Goal: Task Accomplishment & Management: Manage account settings

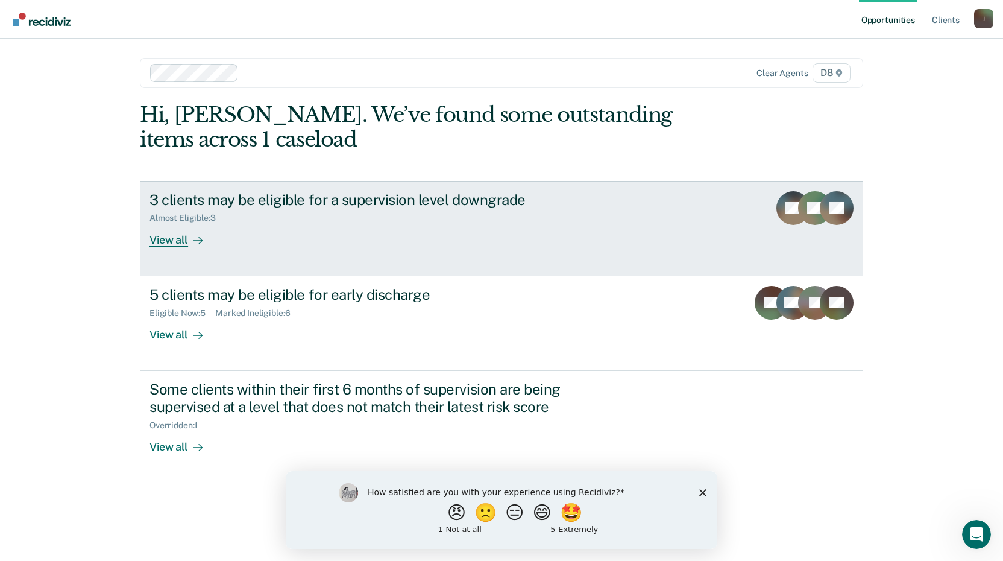
click at [165, 239] on div "View all" at bounding box center [183, 235] width 68 height 24
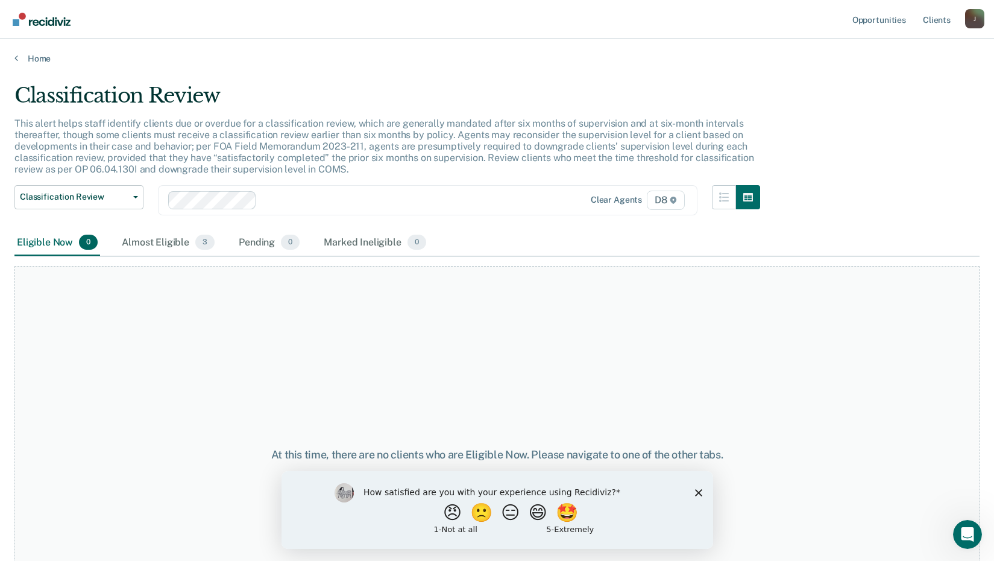
click at [697, 491] on polygon "Close survey" at bounding box center [697, 491] width 7 height 7
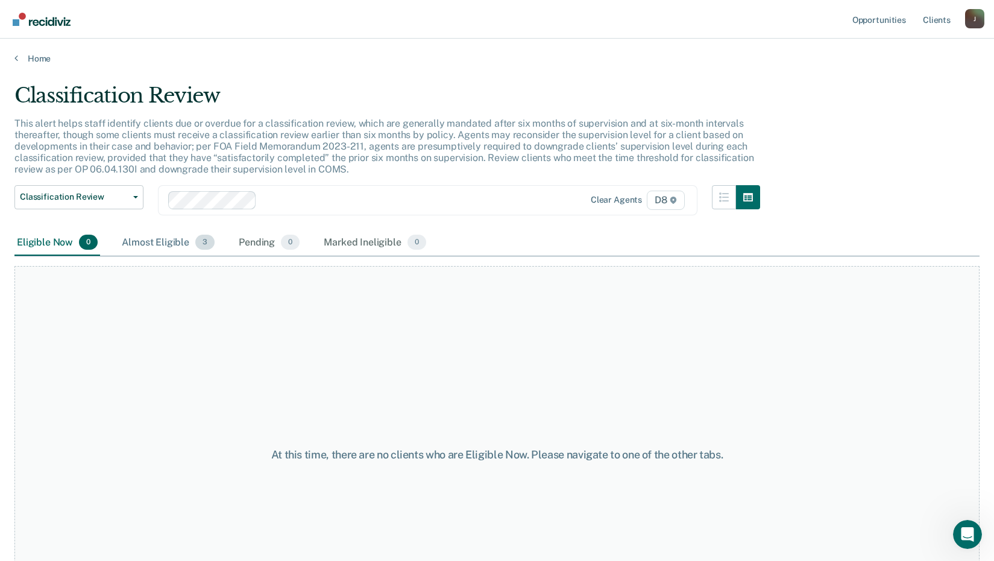
click at [165, 230] on div "Almost Eligible 3" at bounding box center [168, 243] width 98 height 27
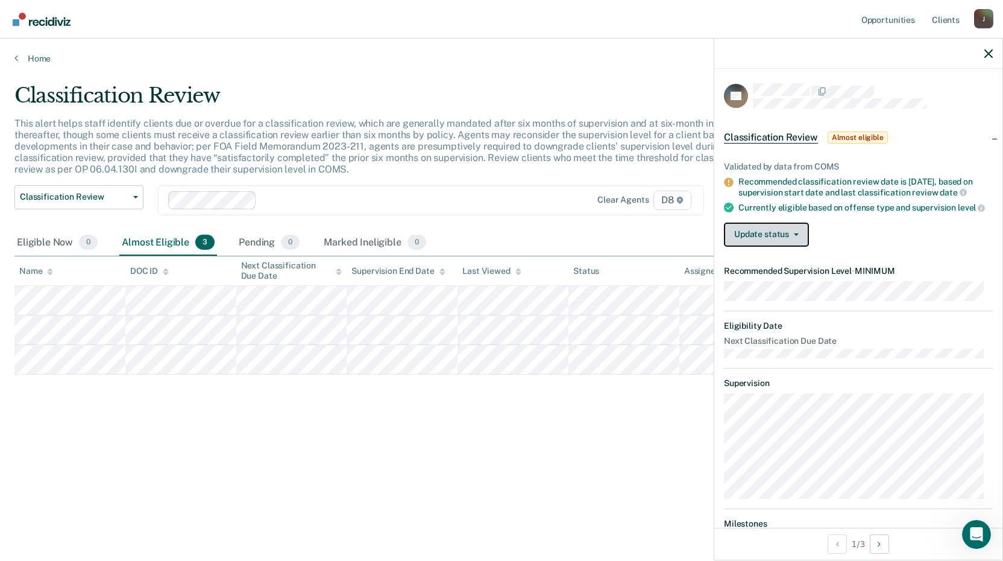
click at [798, 247] on button "Update status" at bounding box center [766, 234] width 85 height 24
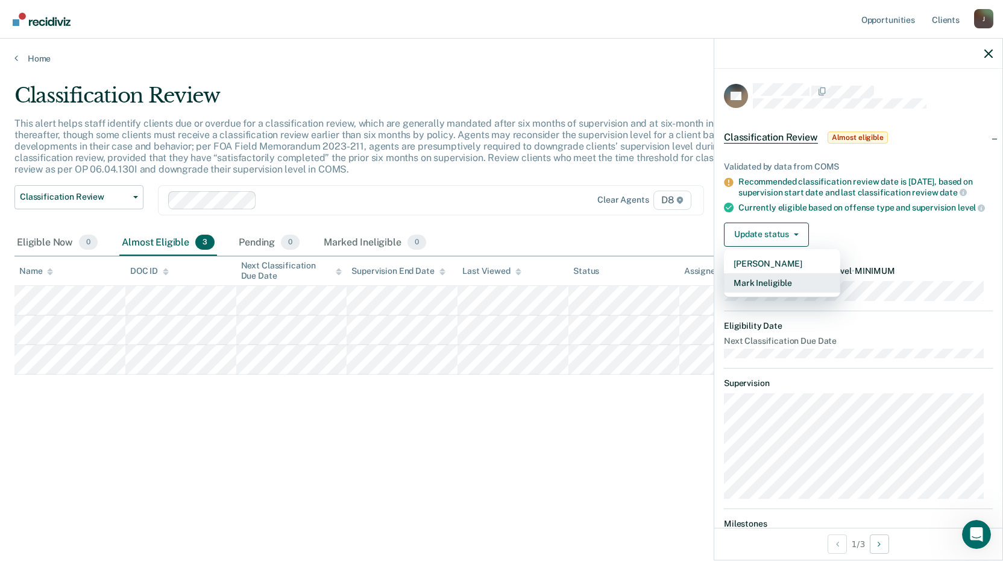
click at [794, 292] on button "Mark Ineligible" at bounding box center [782, 282] width 116 height 19
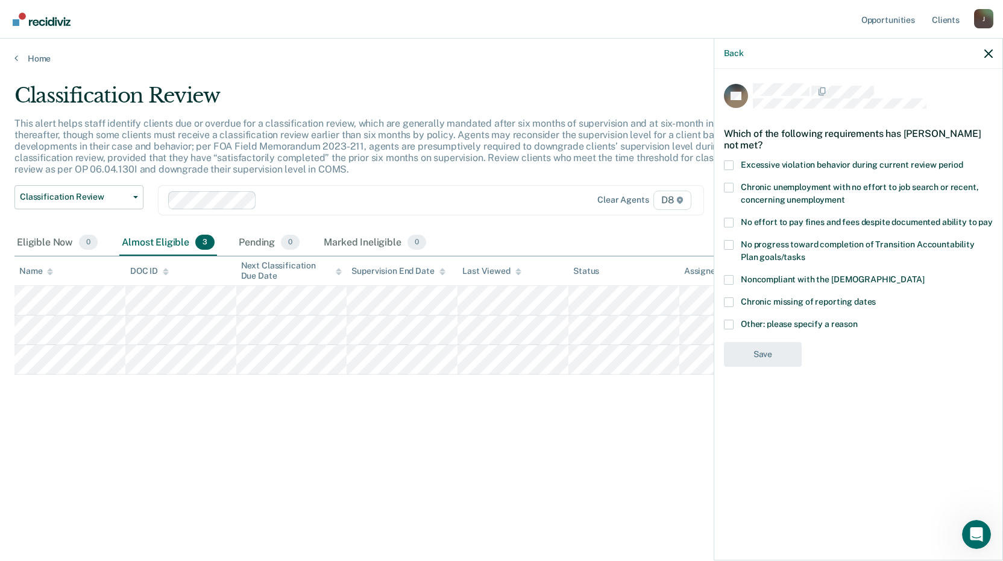
click at [728, 325] on span at bounding box center [729, 324] width 10 height 10
click at [858, 319] on input "Other: please specify a reason" at bounding box center [858, 319] width 0 height 0
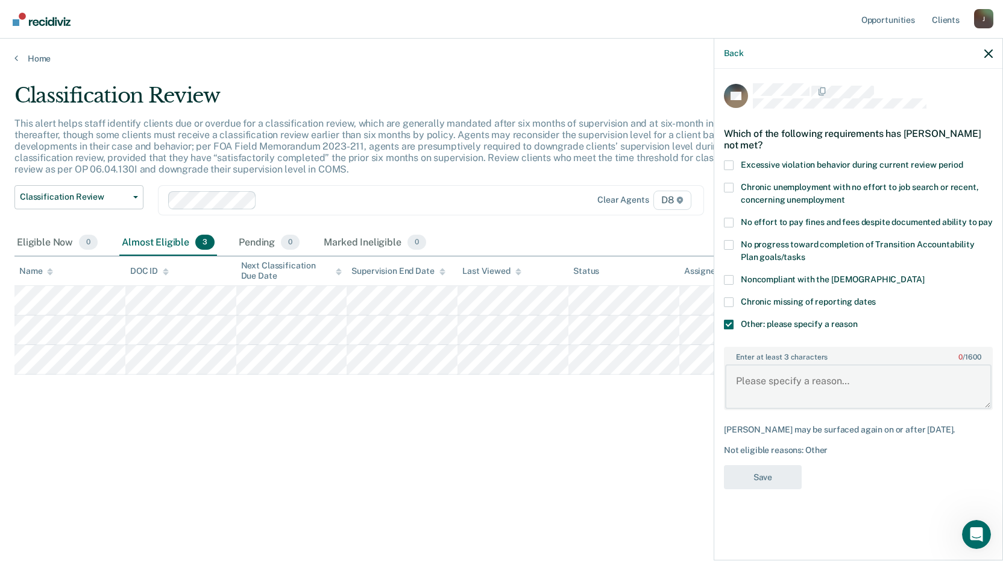
click at [851, 382] on textarea "Enter at least 3 characters 0 / 1600" at bounding box center [858, 386] width 266 height 45
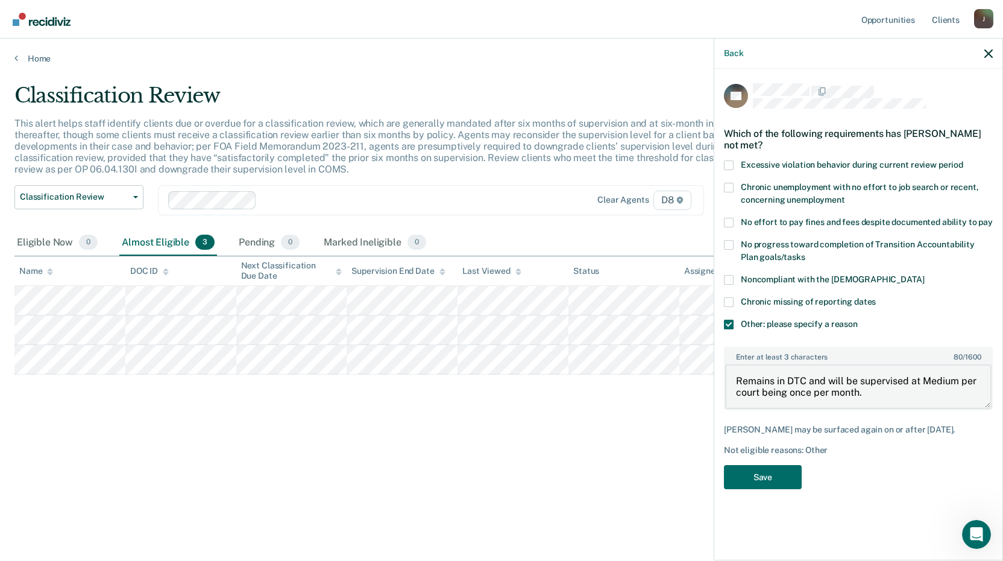
drag, startPoint x: 863, startPoint y: 391, endPoint x: 736, endPoint y: 395, distance: 127.3
click at [736, 395] on textarea "Remains in DTC and will be supervised at Medium per court being once per month." at bounding box center [858, 386] width 266 height 45
drag, startPoint x: 770, startPoint y: 395, endPoint x: 744, endPoint y: 383, distance: 28.3
click at [731, 375] on textarea "Remains in DTC and will be supervised at Medium per policy." at bounding box center [858, 386] width 266 height 45
type textarea "Remains in DTC and will be supervised at Medium per policy."
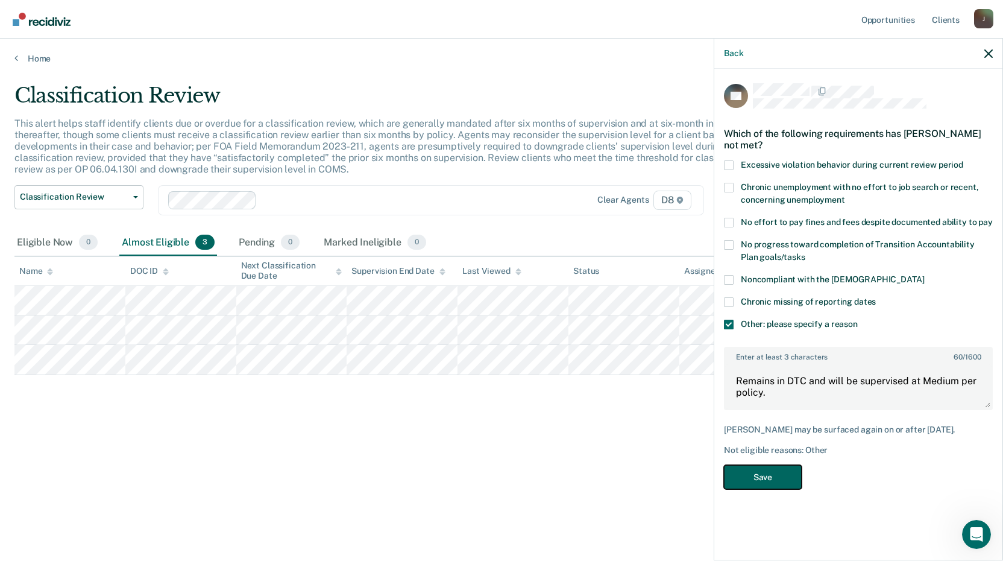
click at [762, 476] on button "Save" at bounding box center [763, 477] width 78 height 25
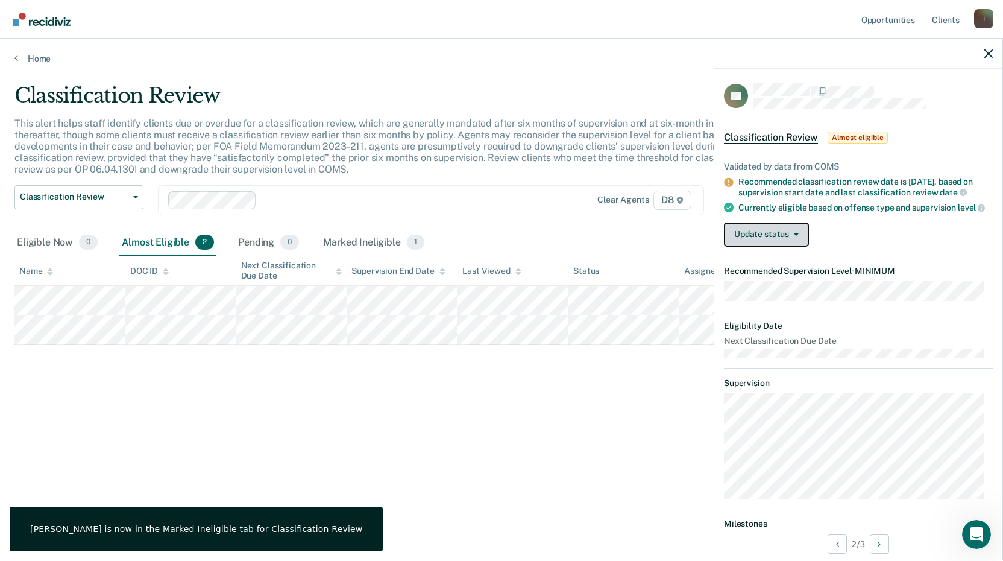
click at [789, 247] on button "Update status" at bounding box center [766, 234] width 85 height 24
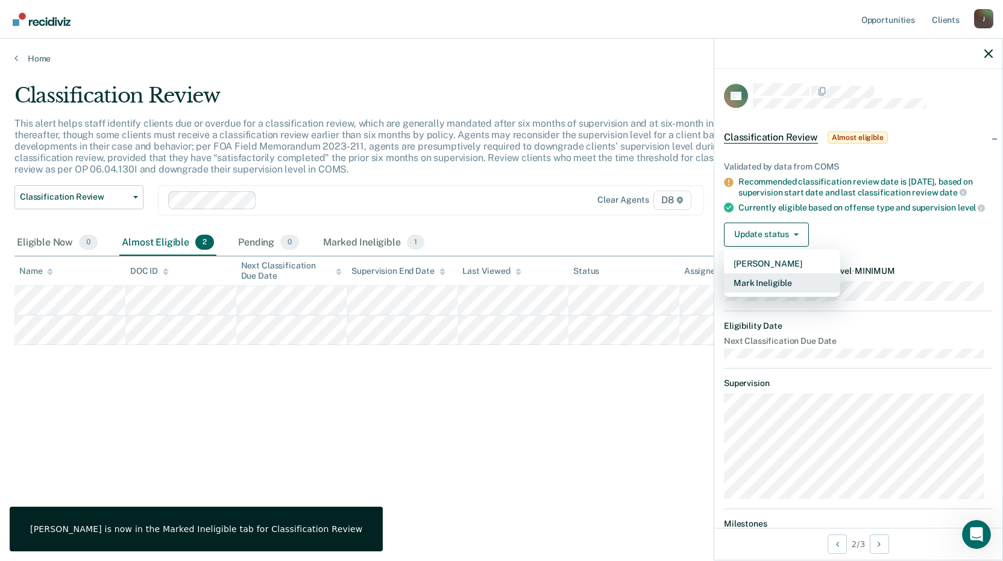
click at [786, 292] on button "Mark Ineligible" at bounding box center [782, 282] width 116 height 19
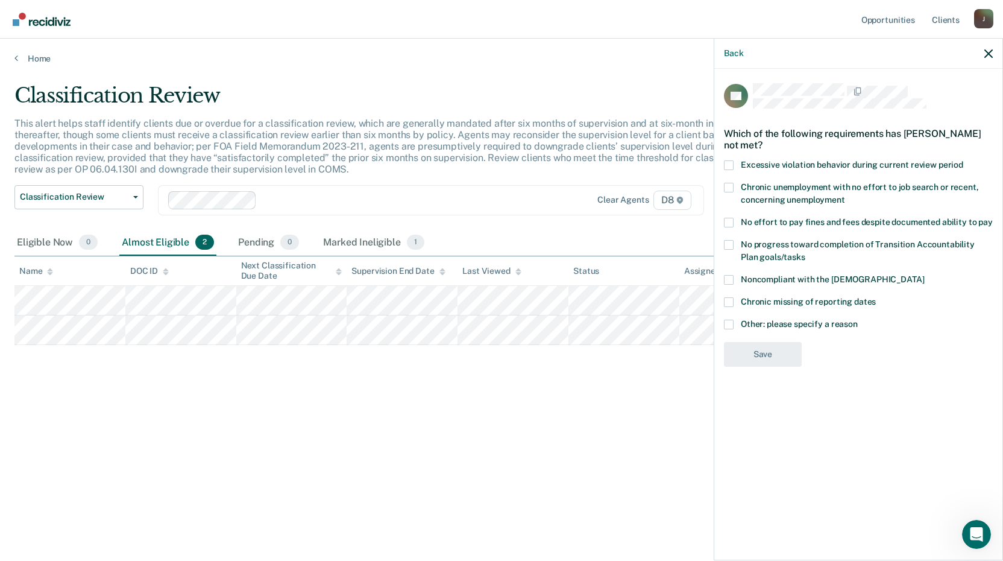
click at [732, 324] on span at bounding box center [729, 324] width 10 height 10
click at [858, 319] on input "Other: please specify a reason" at bounding box center [858, 319] width 0 height 0
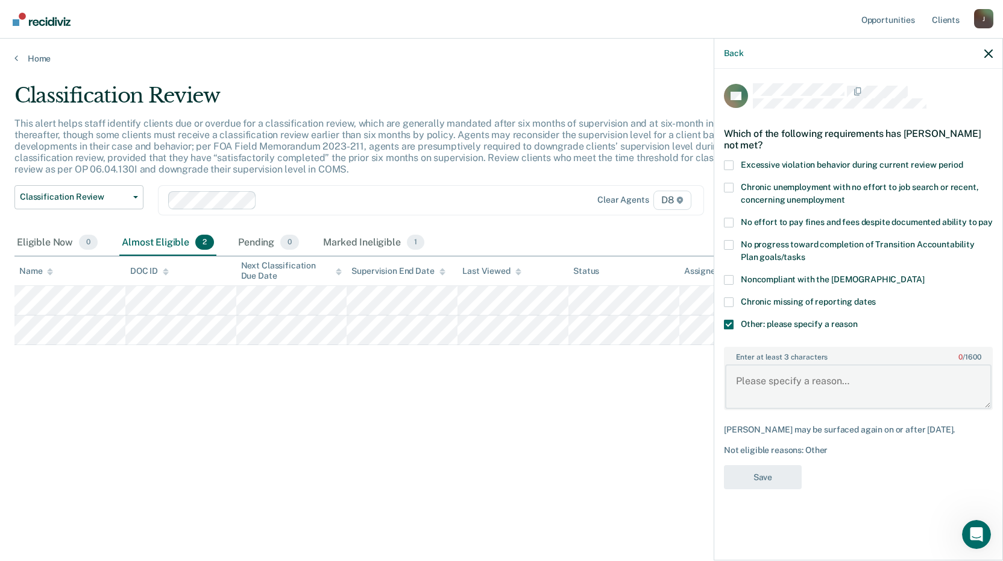
click at [762, 379] on textarea "Enter at least 3 characters 0 / 1600" at bounding box center [858, 386] width 266 height 45
paste textarea "Remains in DTC and will be supervised at Medium per policy."
type textarea "Remains in DTC and will be supervised at Medium per policy."
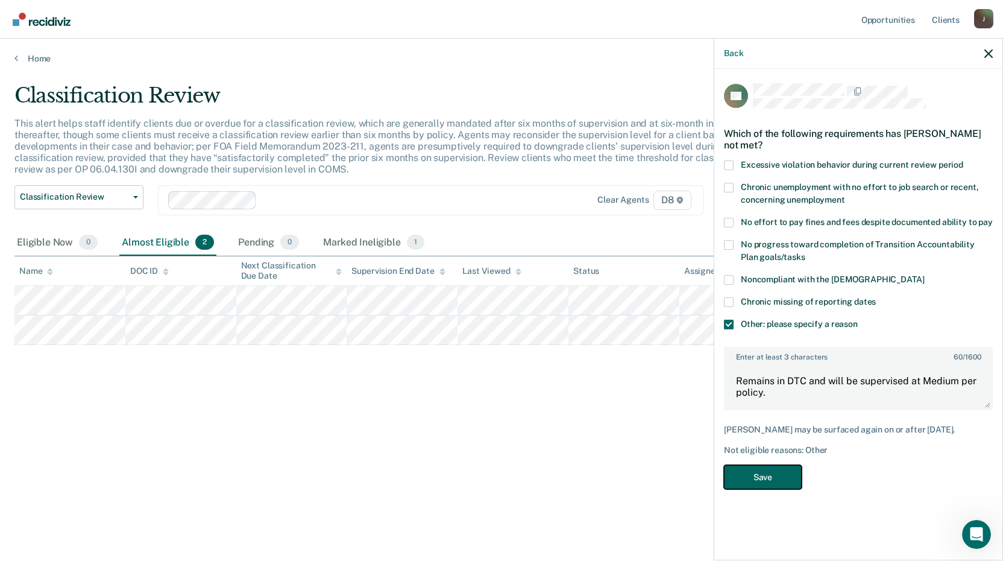
click at [771, 477] on button "Save" at bounding box center [763, 477] width 78 height 25
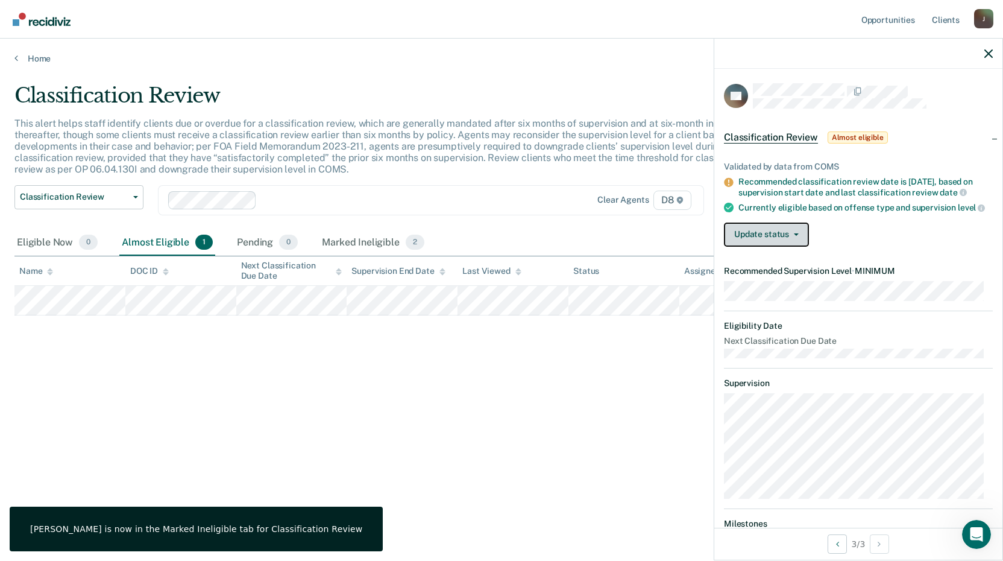
click at [789, 238] on button "Update status" at bounding box center [766, 234] width 85 height 24
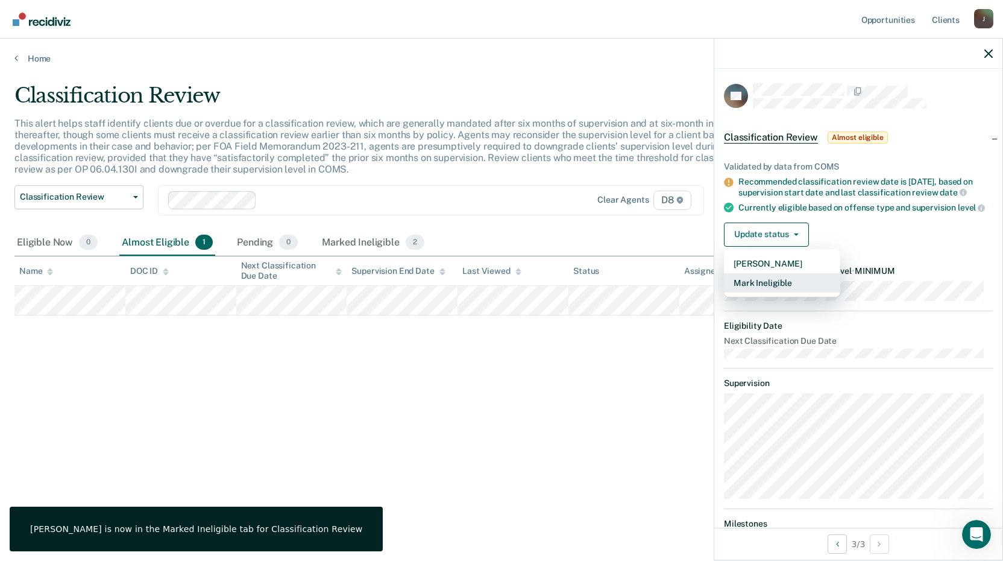
click at [781, 290] on button "Mark Ineligible" at bounding box center [782, 282] width 116 height 19
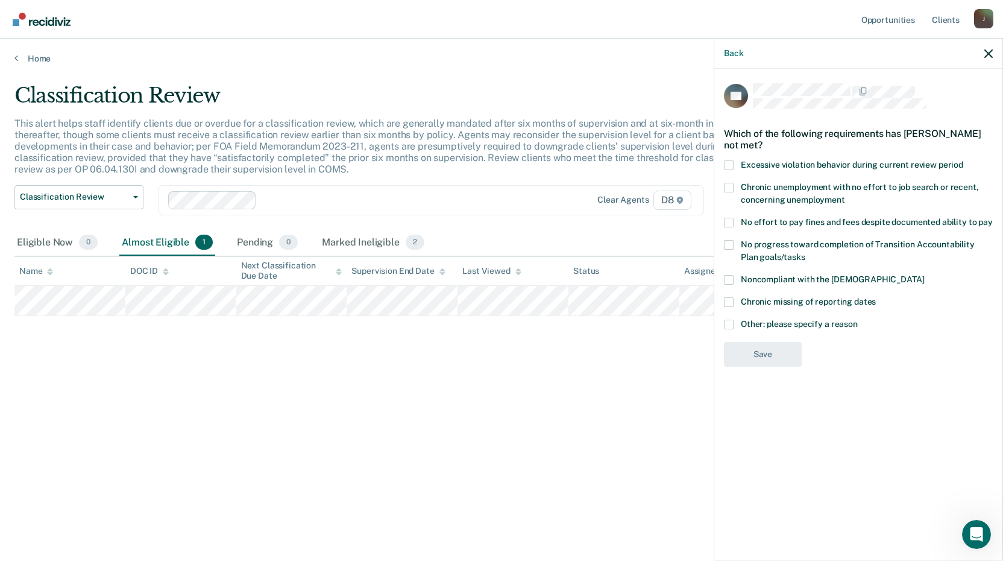
click at [730, 324] on span at bounding box center [729, 324] width 10 height 10
click at [858, 319] on input "Other: please specify a reason" at bounding box center [858, 319] width 0 height 0
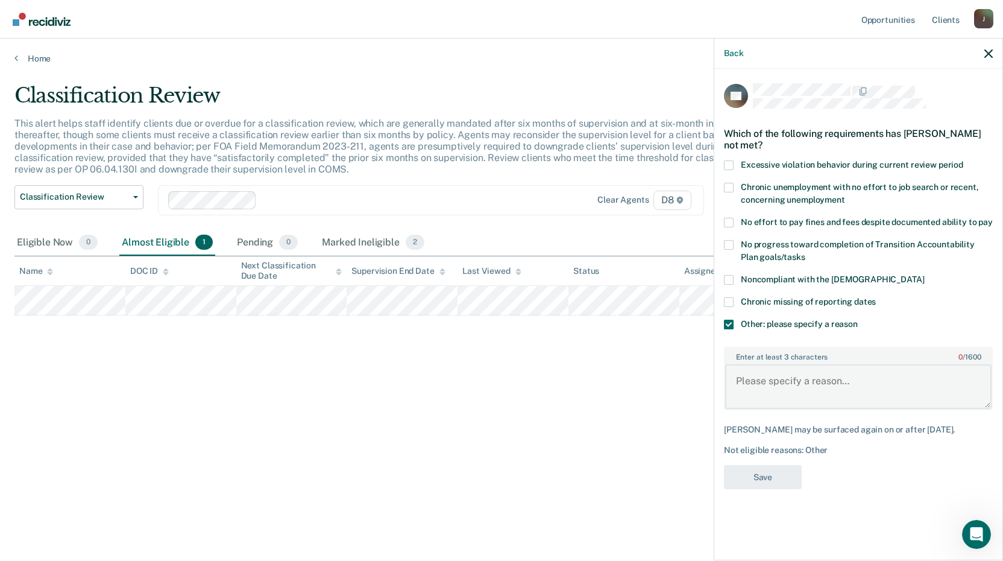
click at [789, 386] on textarea "Enter at least 3 characters 0 / 1600" at bounding box center [858, 386] width 266 height 45
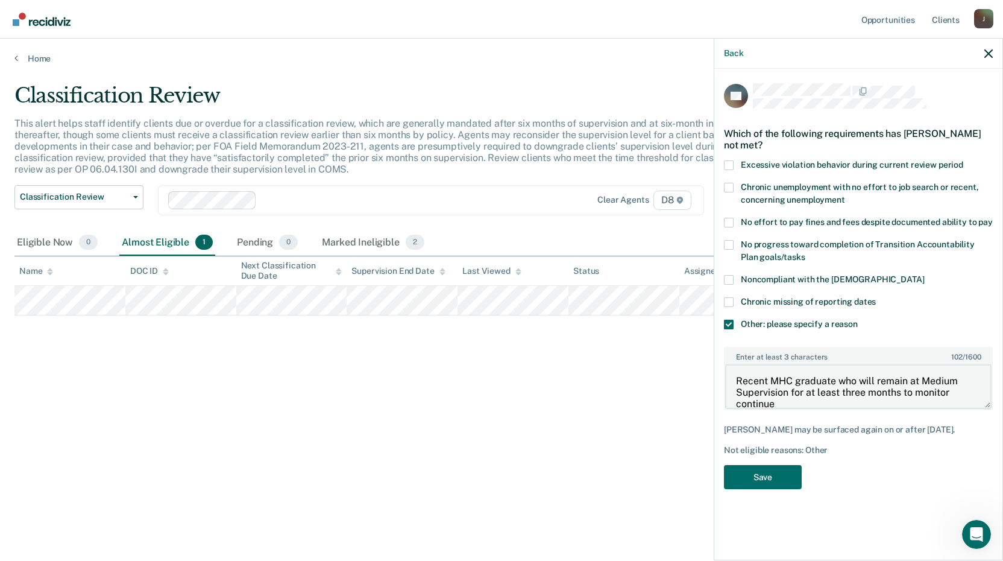
scroll to position [2, 0]
type textarea "Recent MHC graduate who will remain at Medium Supervision for at least three mo…"
drag, startPoint x: 770, startPoint y: 482, endPoint x: 770, endPoint y: 494, distance: 12.7
click at [770, 489] on button "Save" at bounding box center [763, 477] width 78 height 25
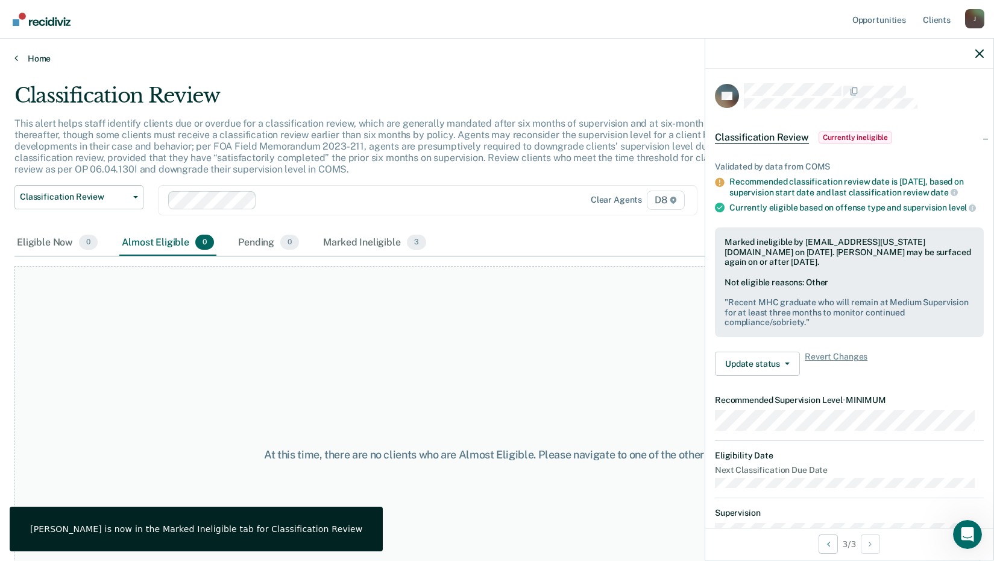
click at [29, 61] on link "Home" at bounding box center [496, 58] width 965 height 11
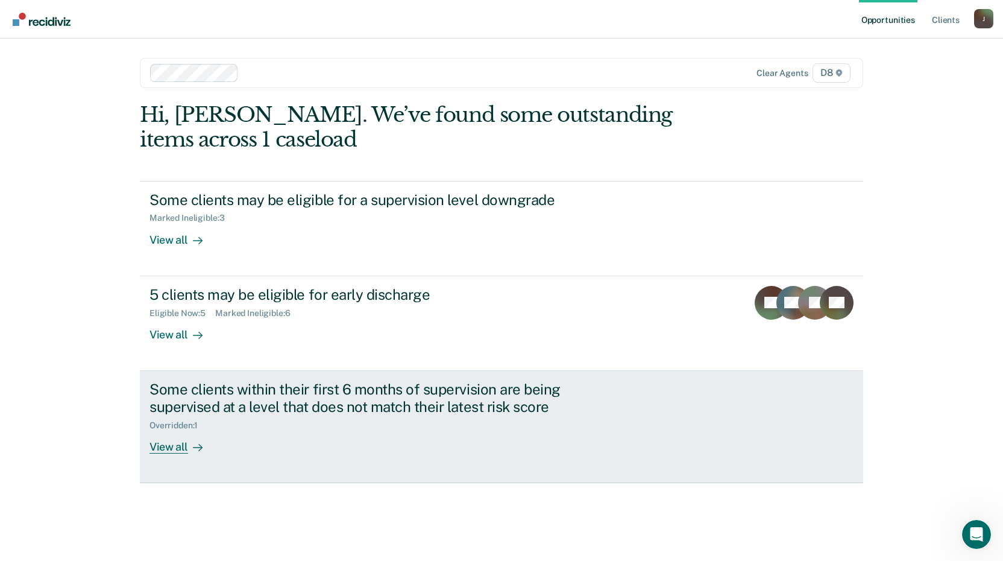
click at [175, 439] on div "View all" at bounding box center [183, 442] width 68 height 24
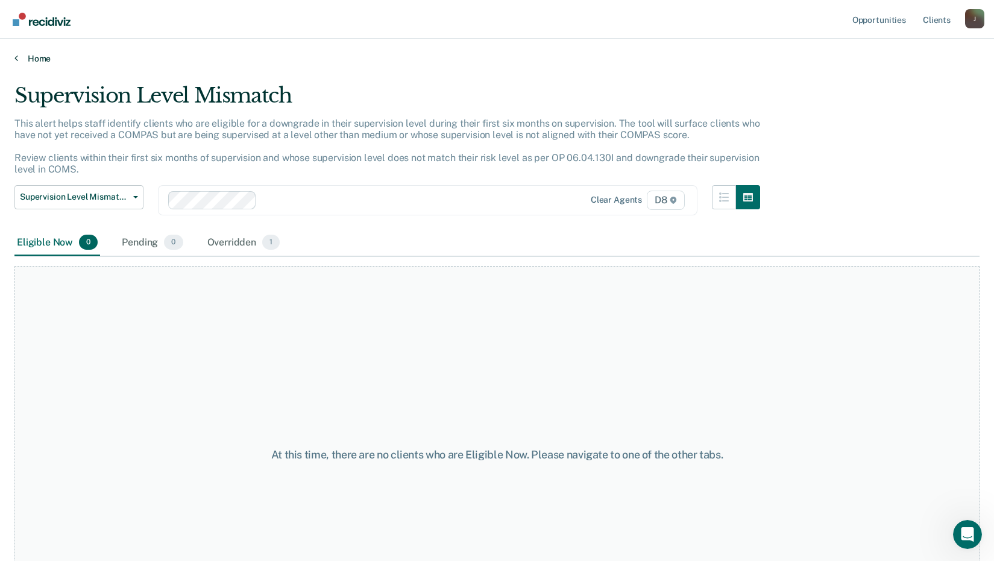
click at [33, 55] on link "Home" at bounding box center [496, 58] width 965 height 11
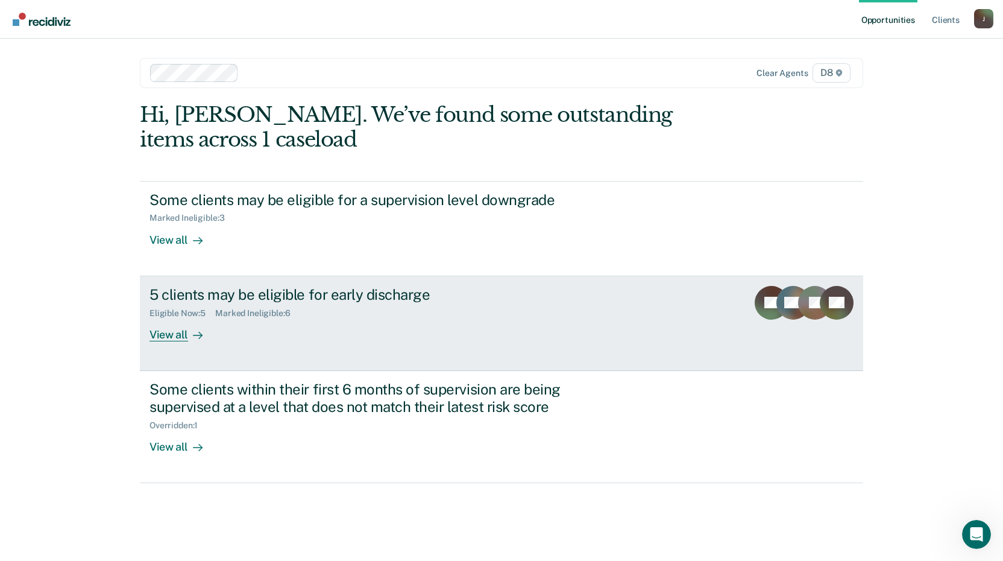
click at [172, 335] on div "View all" at bounding box center [183, 330] width 68 height 24
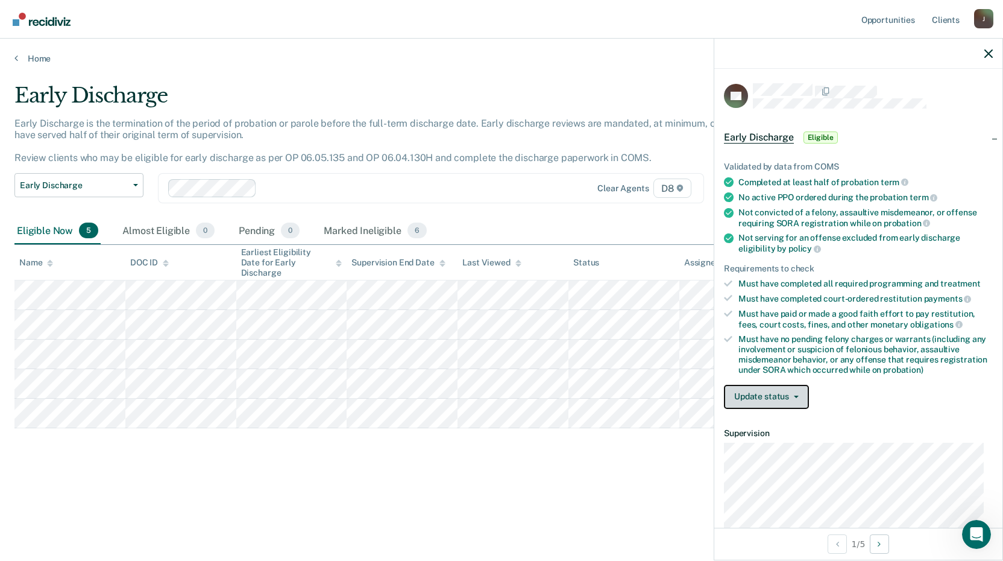
click at [780, 400] on button "Update status" at bounding box center [766, 397] width 85 height 24
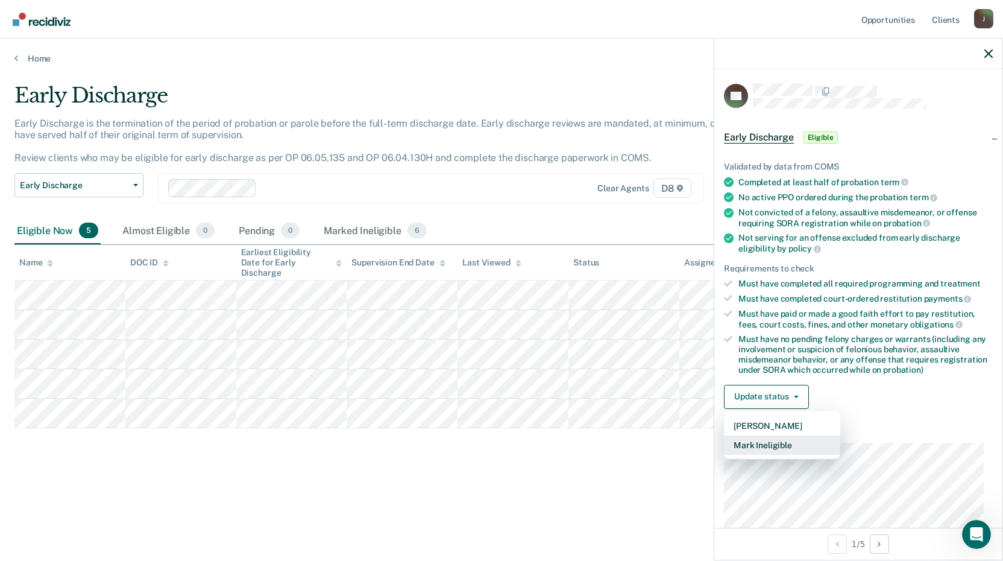
click at [776, 441] on button "Mark Ineligible" at bounding box center [782, 444] width 116 height 19
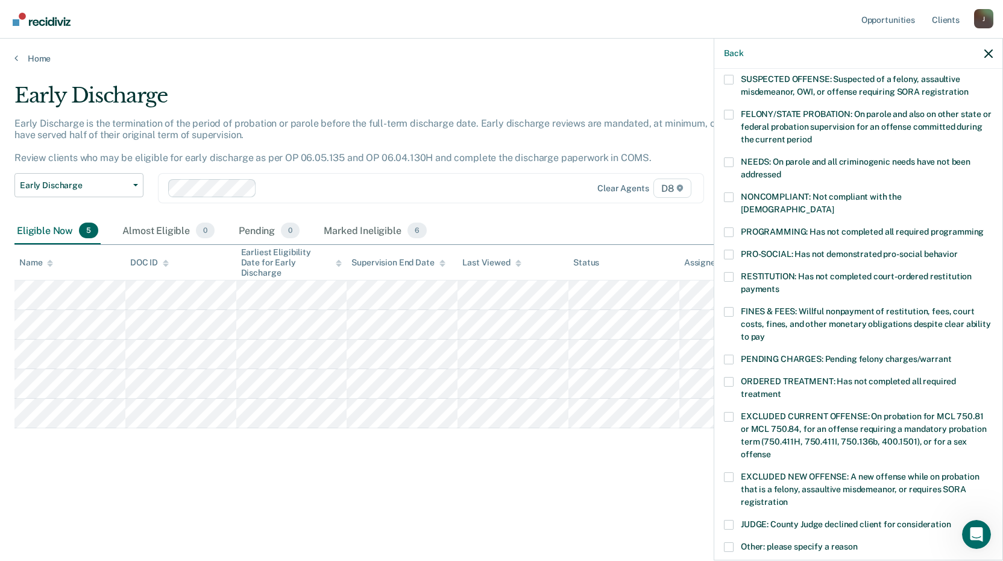
scroll to position [181, 0]
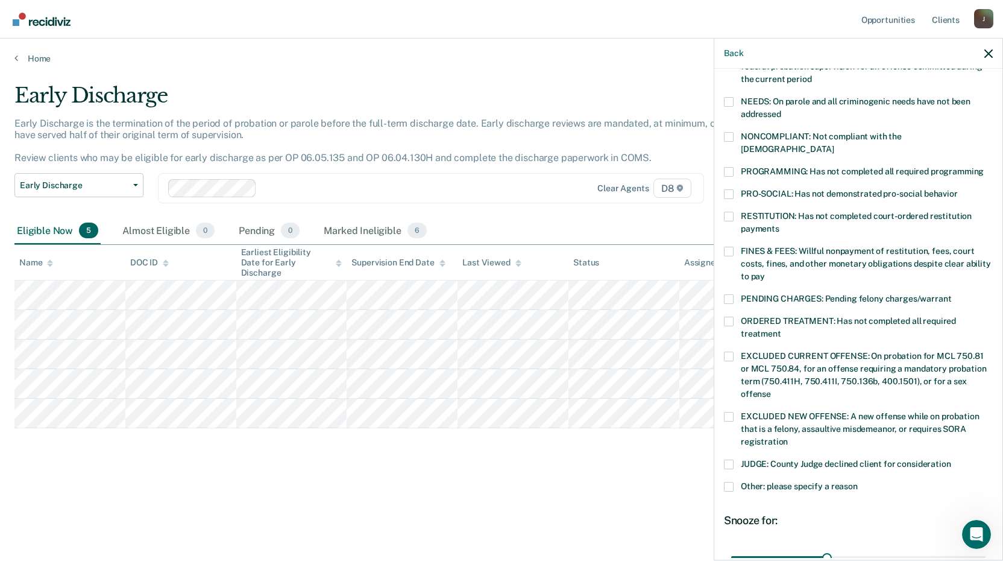
click at [728, 482] on span at bounding box center [729, 487] width 10 height 10
click at [858, 482] on input "Other: please specify a reason" at bounding box center [858, 482] width 0 height 0
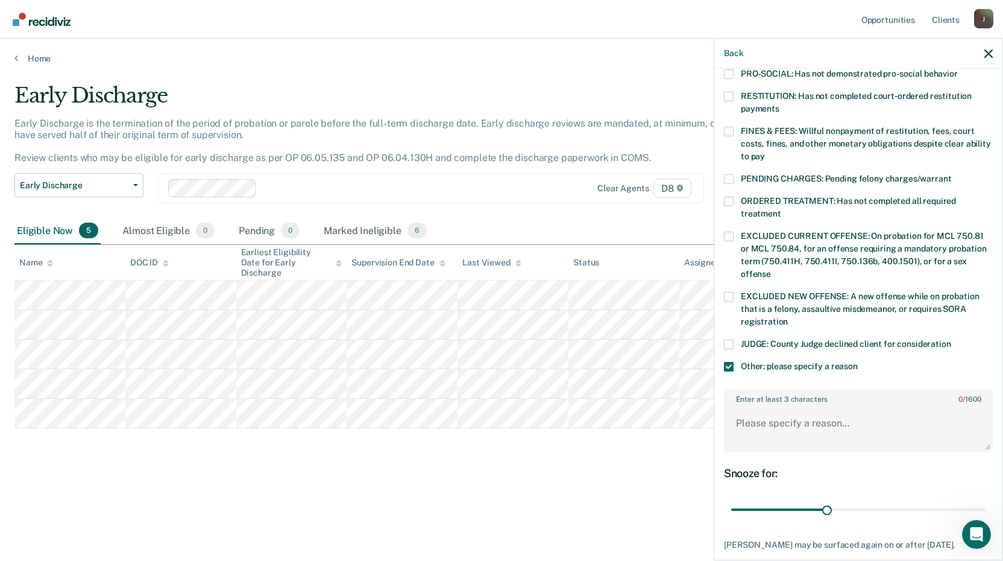
scroll to position [304, 0]
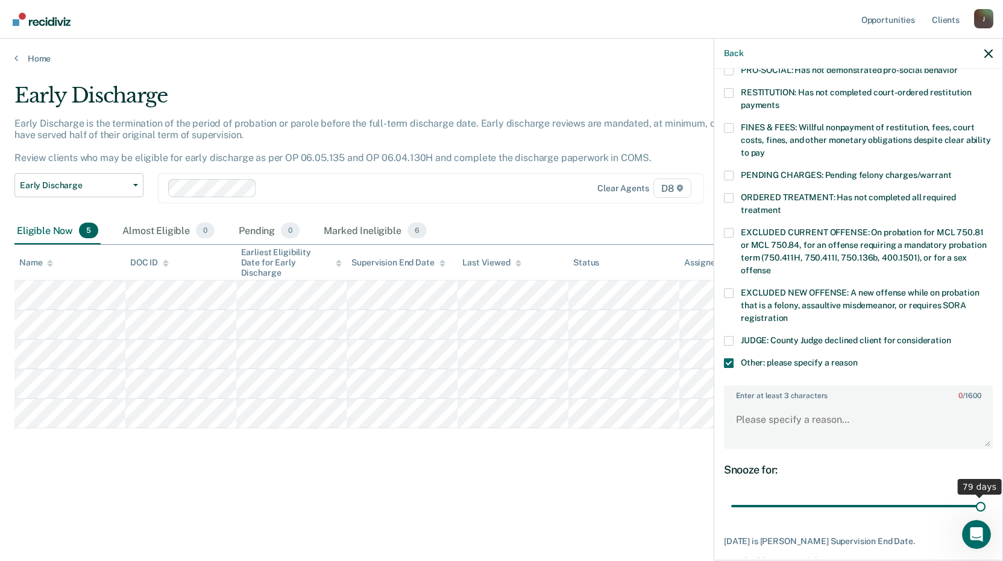
drag, startPoint x: 826, startPoint y: 494, endPoint x: 1007, endPoint y: 498, distance: 181.5
type input "79"
click at [986, 498] on input "range" at bounding box center [858, 505] width 254 height 21
click at [843, 407] on textarea "Enter at least 3 characters 0 / 1600" at bounding box center [858, 425] width 266 height 45
drag, startPoint x: 945, startPoint y: 421, endPoint x: 731, endPoint y: 400, distance: 214.4
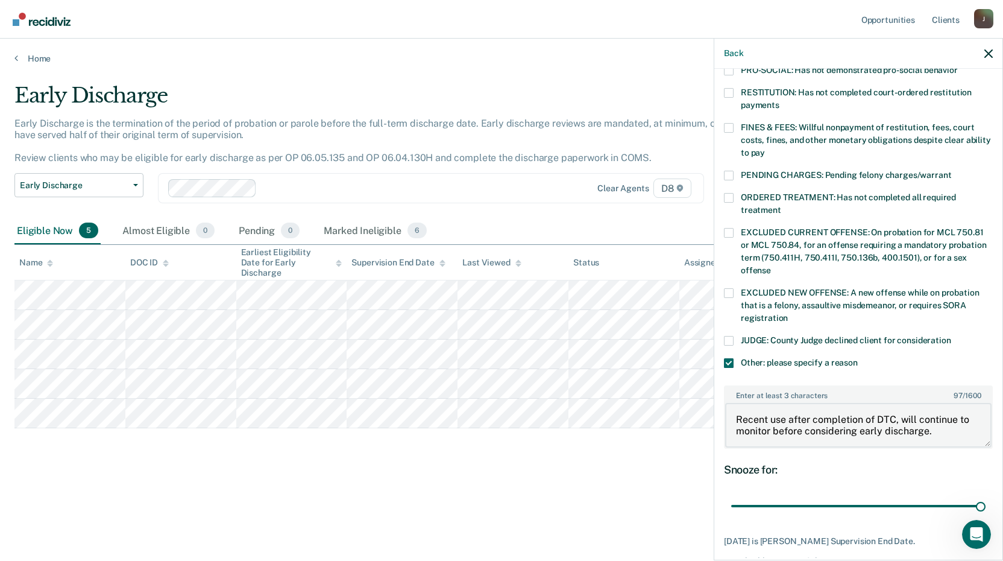
click at [731, 403] on textarea "Recent use after completion of DTC, will continue to monitor before considering…" at bounding box center [858, 425] width 266 height 45
type textarea "Recent use after completion of DTC, will continue to monitor before considering…"
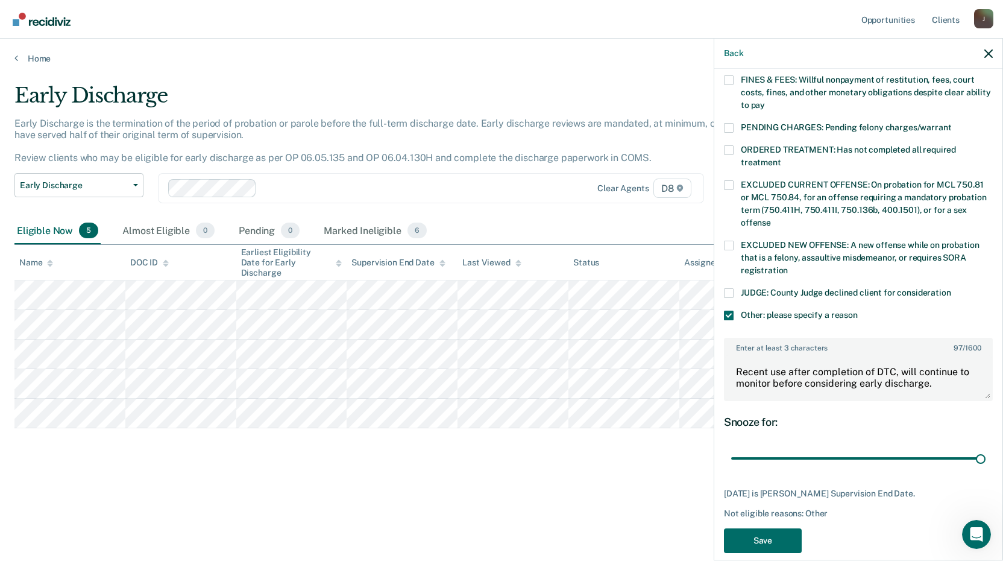
scroll to position [355, 0]
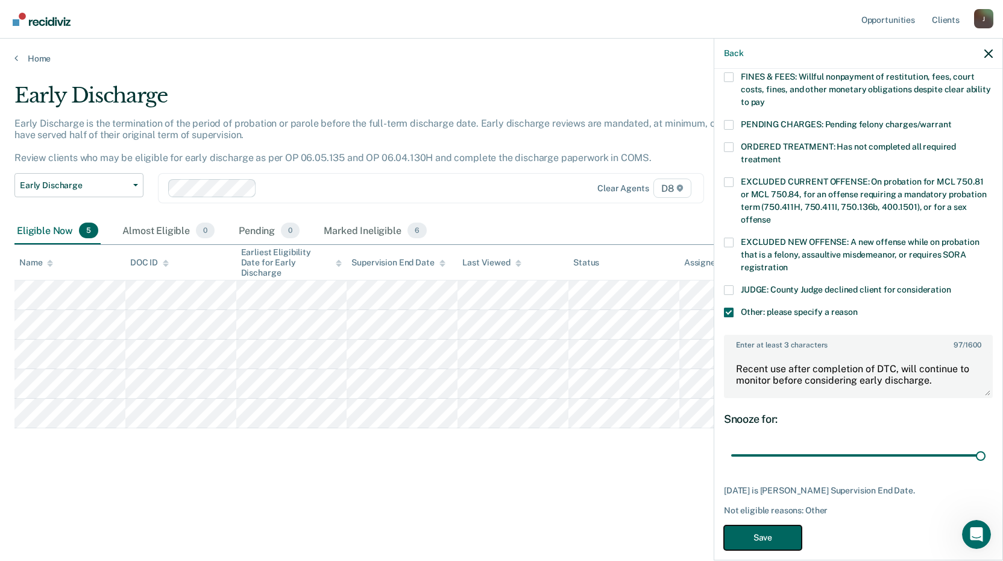
click at [771, 525] on button "Save" at bounding box center [763, 537] width 78 height 25
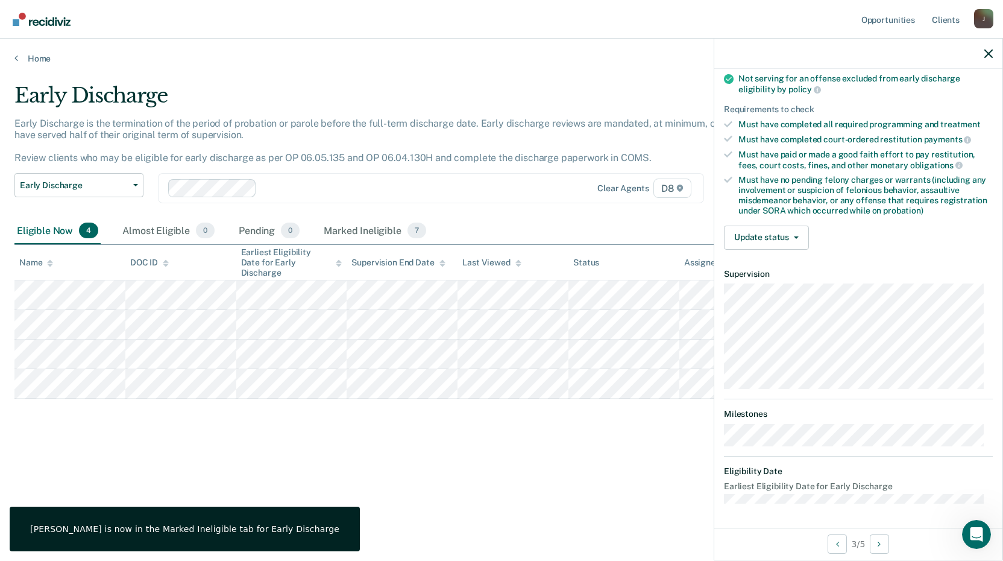
scroll to position [158, 0]
click at [802, 244] on button "Update status" at bounding box center [766, 239] width 85 height 24
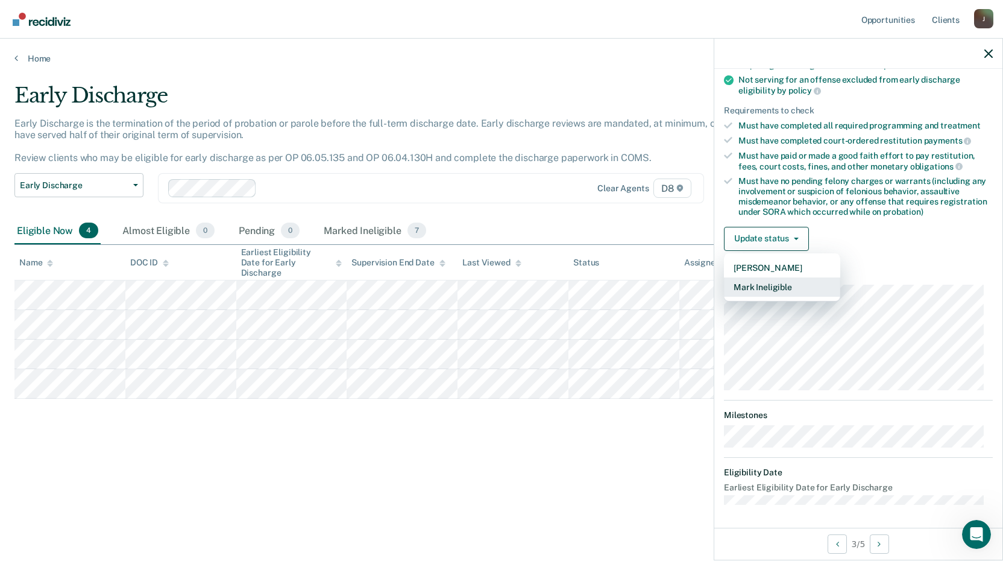
click at [781, 283] on button "Mark Ineligible" at bounding box center [782, 286] width 116 height 19
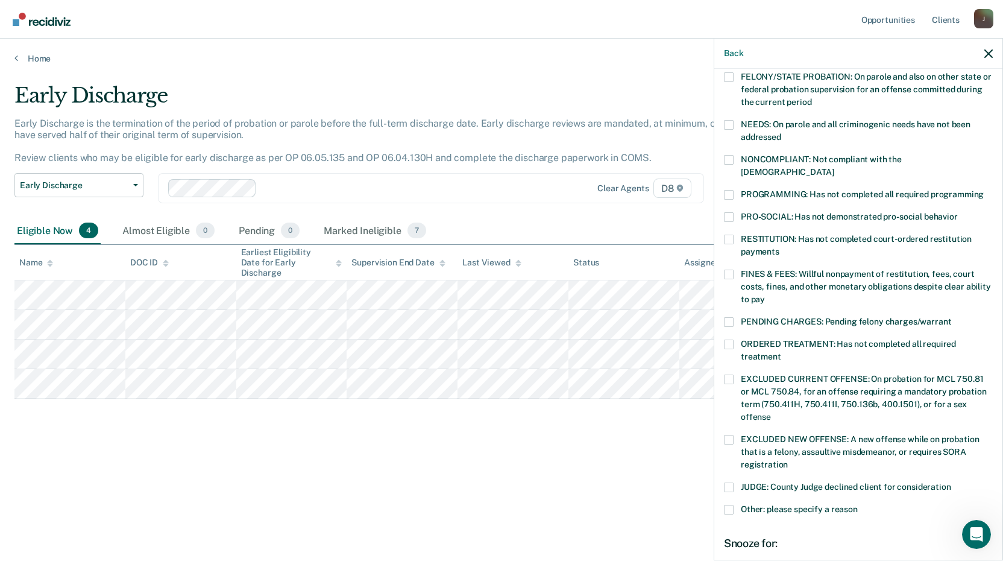
click at [727, 505] on span at bounding box center [729, 510] width 10 height 10
click at [858, 505] on input "Other: please specify a reason" at bounding box center [858, 505] width 0 height 0
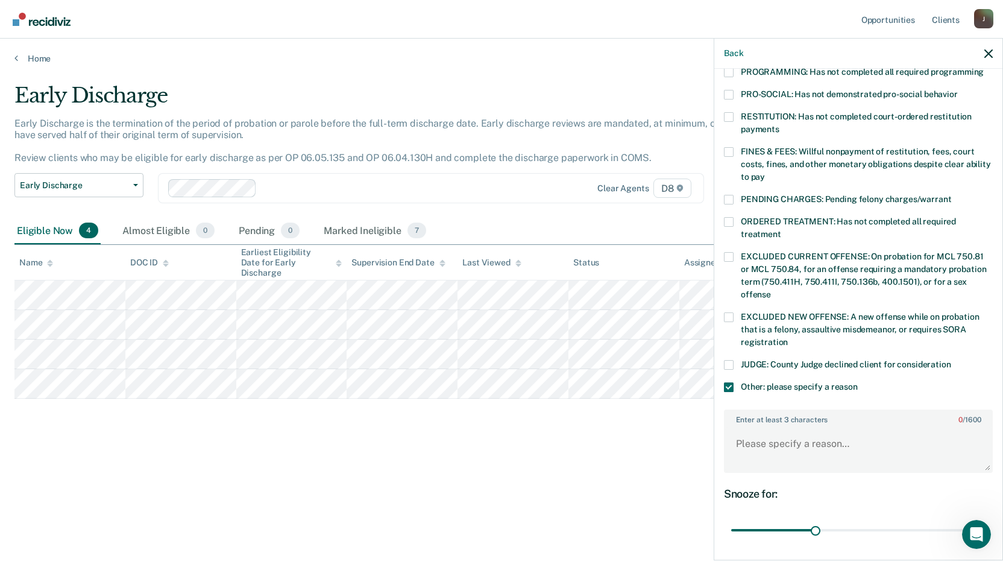
scroll to position [351, 0]
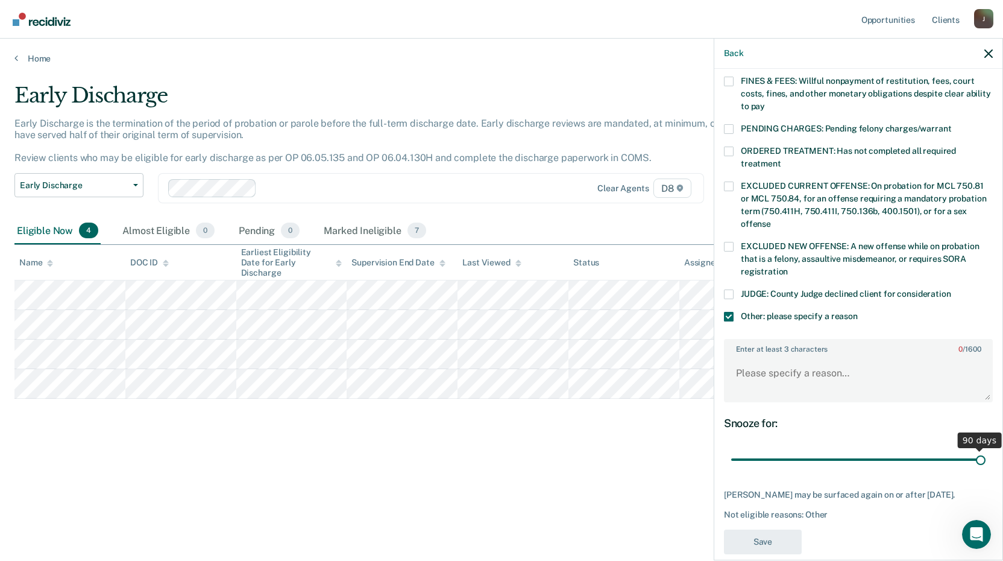
drag, startPoint x: 815, startPoint y: 448, endPoint x: 1000, endPoint y: 468, distance: 186.1
type input "90"
click at [986, 468] on input "range" at bounding box center [858, 459] width 254 height 21
click at [815, 374] on textarea "Enter at least 3 characters 0 / 1600" at bounding box center [858, 378] width 266 height 45
paste textarea "Recent use after completion of DTC, will continue to monitor before considering…"
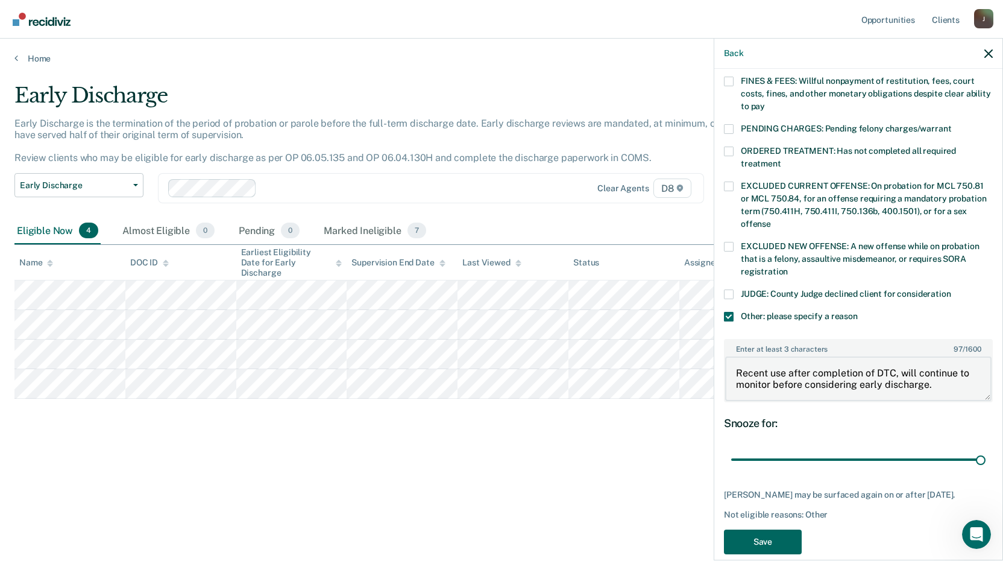
type textarea "Recent use after completion of DTC, will continue to monitor before considering…"
click at [766, 538] on button "Save" at bounding box center [763, 541] width 78 height 25
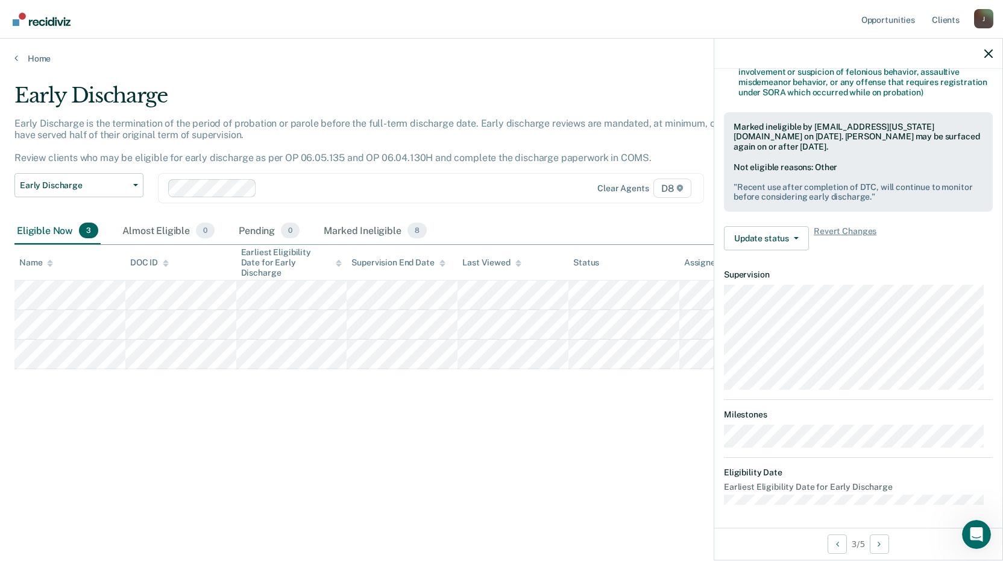
scroll to position [146, 0]
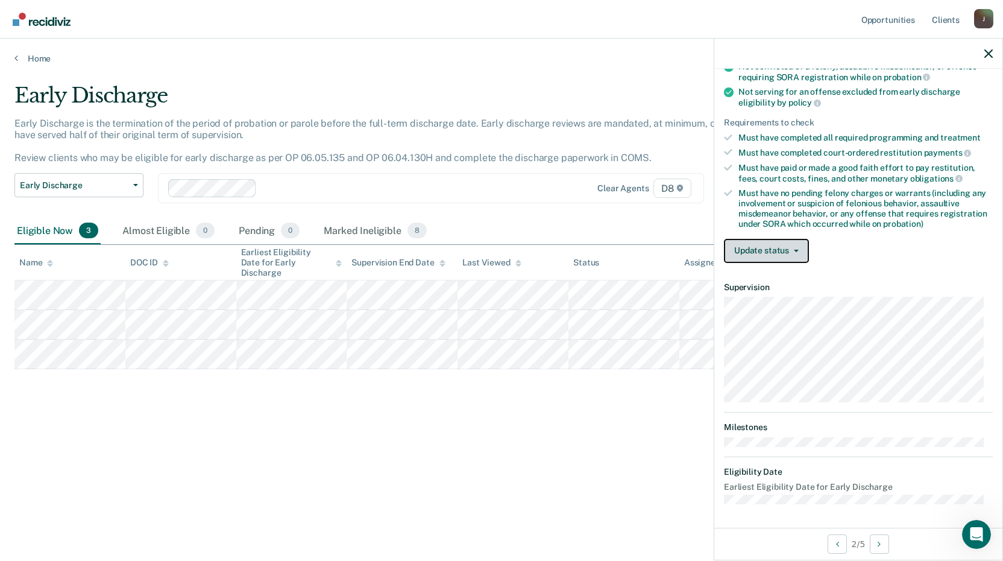
click at [799, 251] on button "Update status" at bounding box center [766, 251] width 85 height 24
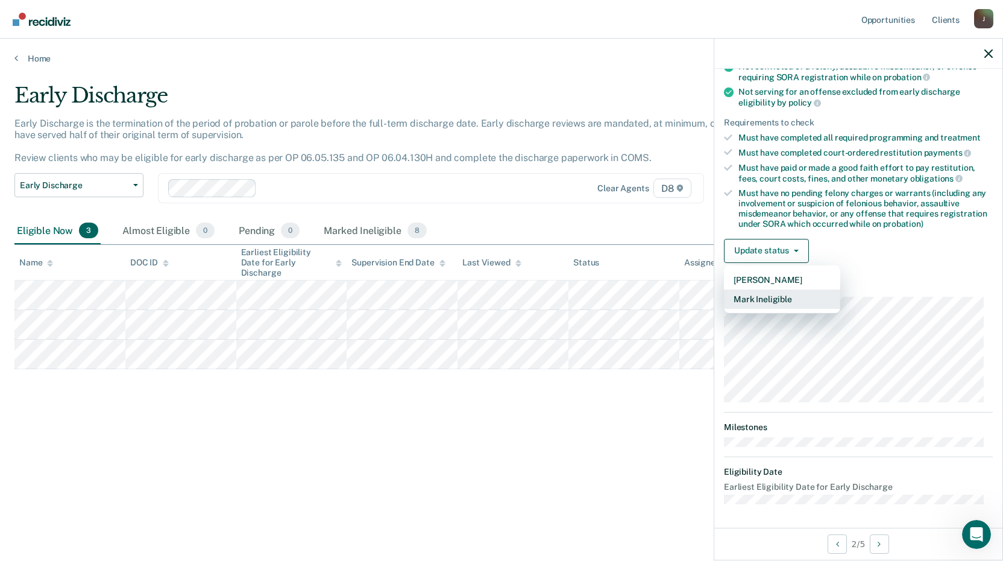
click at [795, 300] on button "Mark Ineligible" at bounding box center [782, 298] width 116 height 19
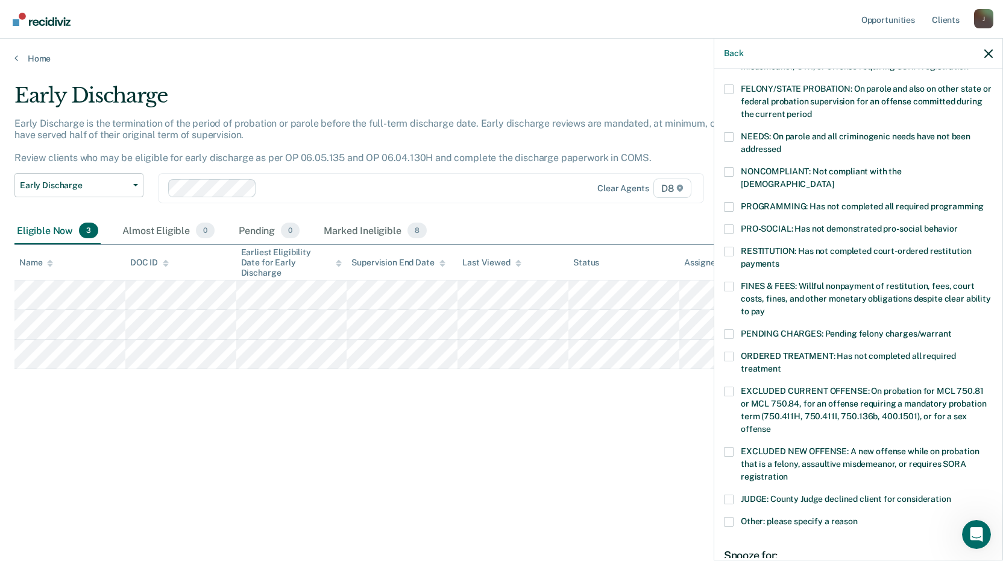
click at [730, 202] on span at bounding box center [729, 207] width 10 height 10
click at [984, 202] on input "PROGRAMMING: Has not completed all required programming" at bounding box center [984, 202] width 0 height 0
click at [1000, 430] on div "Back RM Which of the following requirements has [PERSON_NAME] not met? [MEDICAL…" at bounding box center [858, 299] width 289 height 522
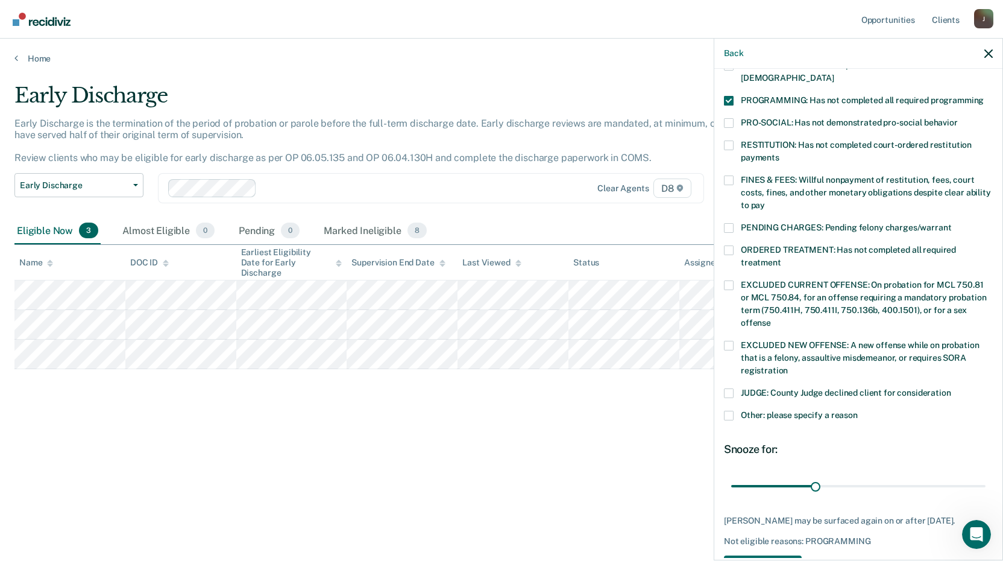
scroll to position [264, 0]
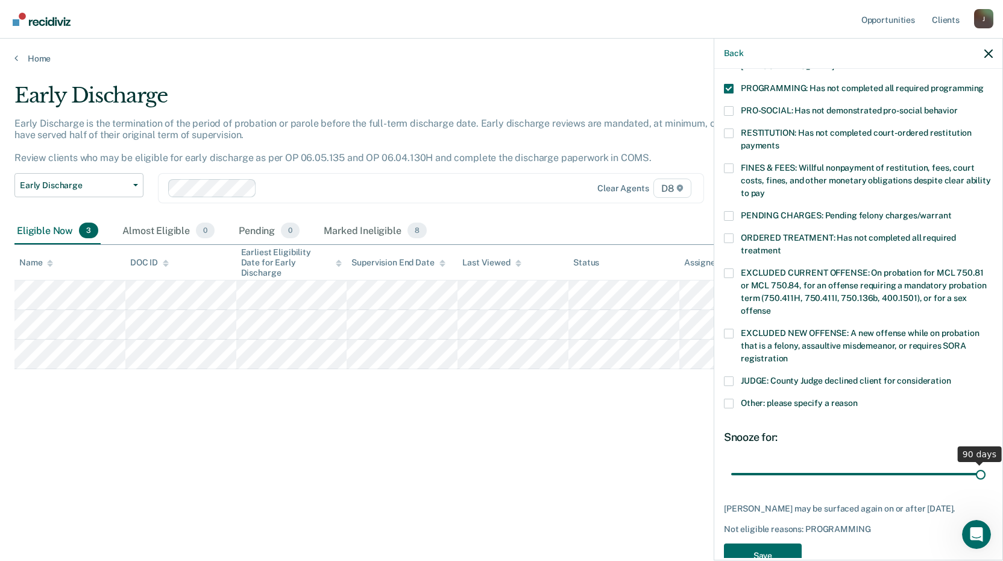
drag, startPoint x: 814, startPoint y: 461, endPoint x: 1007, endPoint y: 491, distance: 195.3
type input "90"
click at [986, 484] on input "range" at bounding box center [858, 473] width 254 height 21
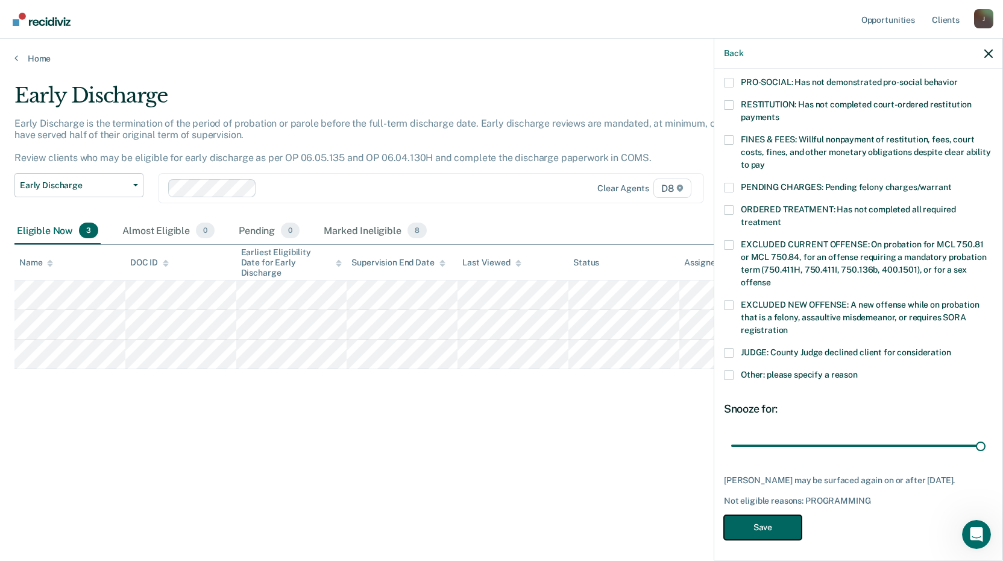
click at [764, 522] on button "Save" at bounding box center [763, 527] width 78 height 25
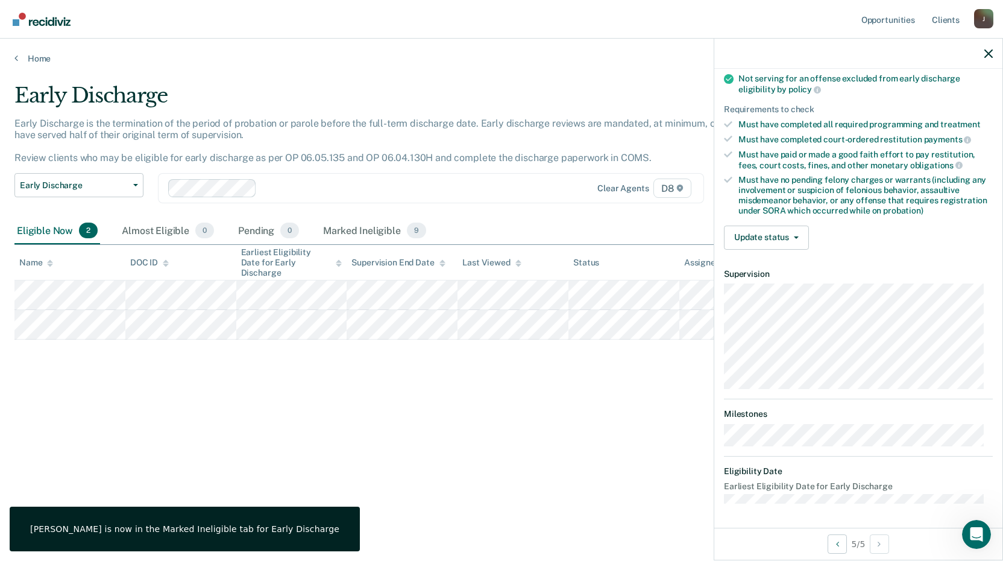
scroll to position [158, 0]
click at [790, 241] on button "Update status" at bounding box center [766, 239] width 85 height 24
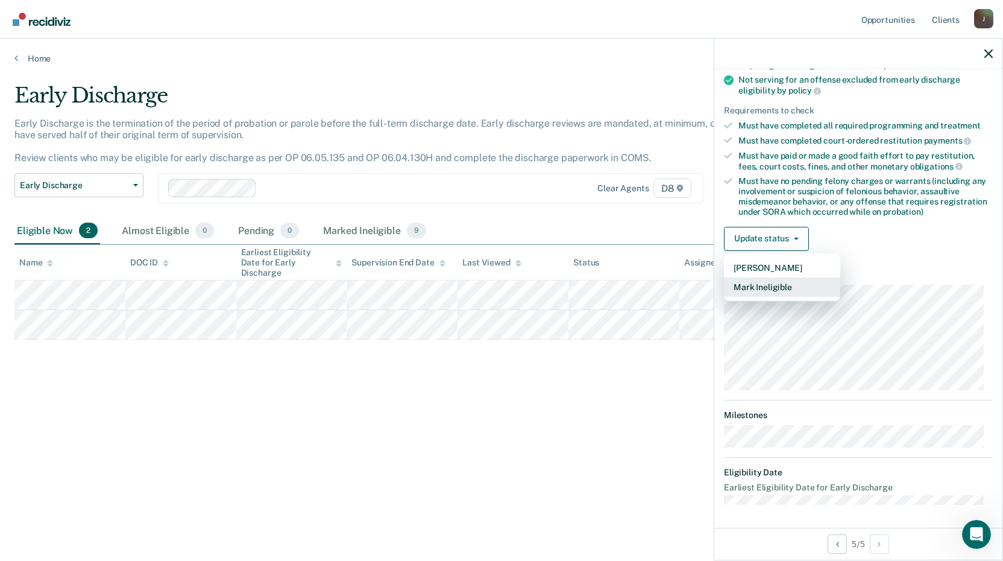
click at [776, 283] on button "Mark Ineligible" at bounding box center [782, 286] width 116 height 19
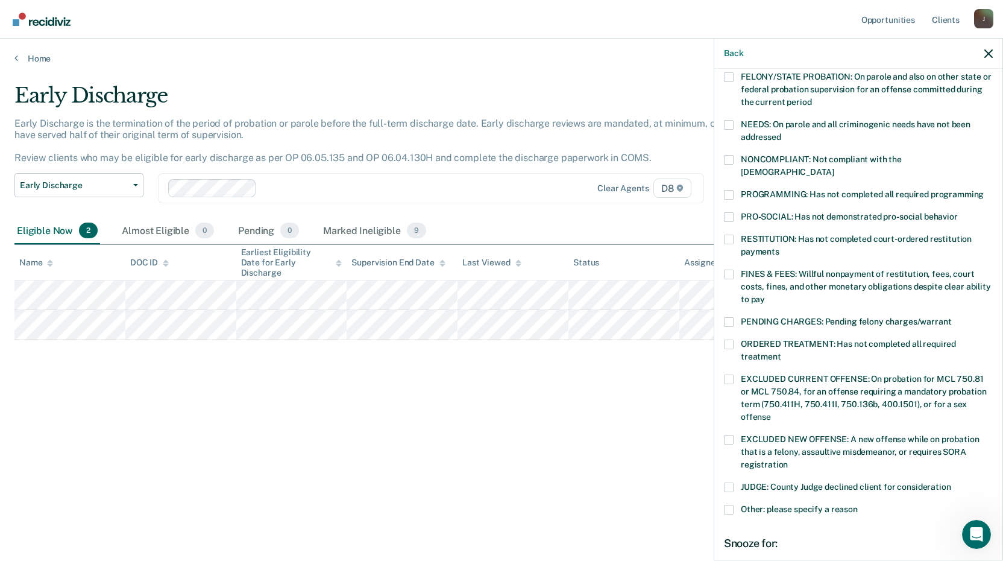
click at [728, 190] on label "PROGRAMMING: Has not completed all required programming" at bounding box center [858, 196] width 269 height 13
click at [984, 190] on input "PROGRAMMING: Has not completed all required programming" at bounding box center [984, 190] width 0 height 0
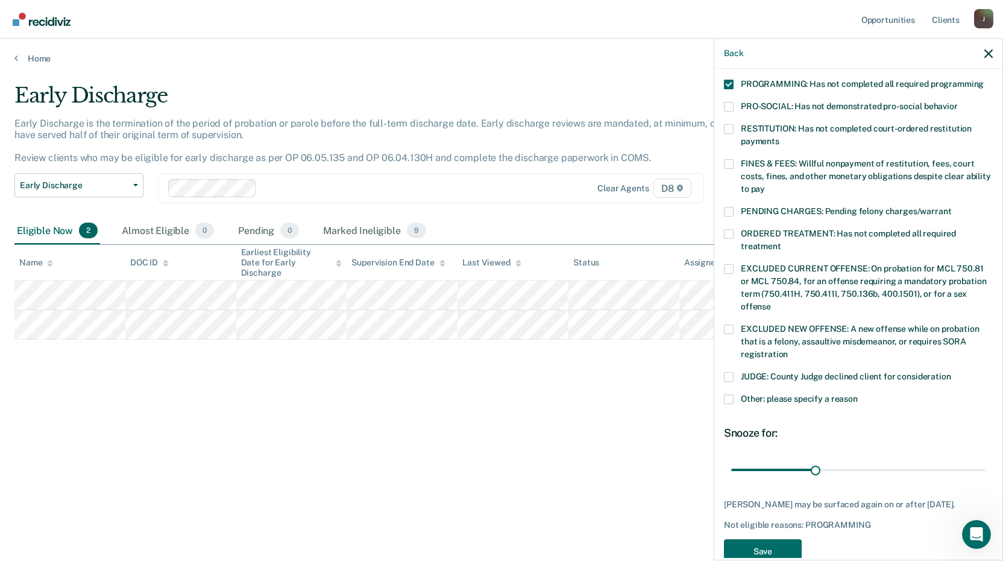
scroll to position [292, 0]
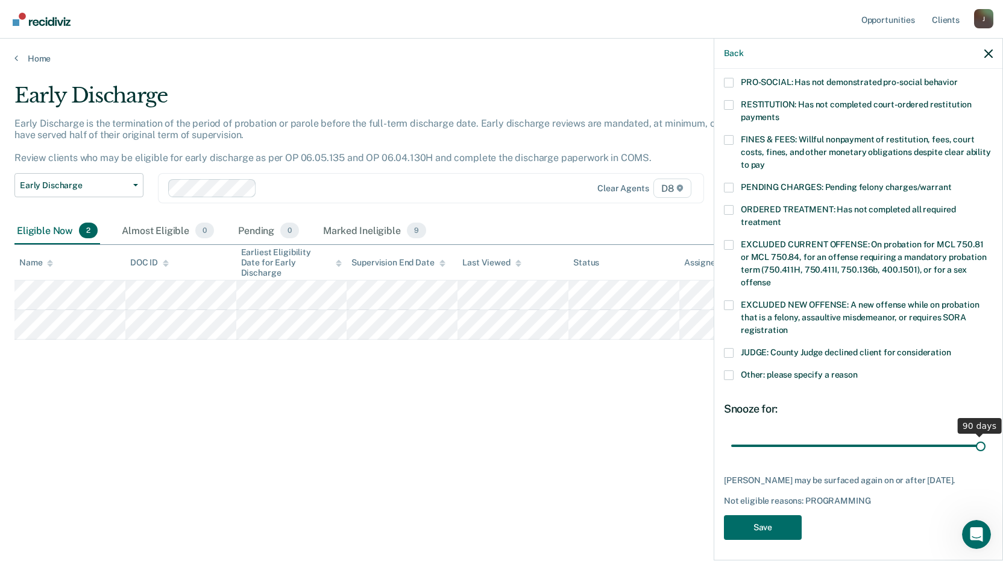
drag, startPoint x: 815, startPoint y: 430, endPoint x: 1007, endPoint y: 460, distance: 194.6
type input "90"
click at [986, 456] on input "range" at bounding box center [858, 445] width 254 height 21
click at [755, 516] on button "Save" at bounding box center [763, 527] width 78 height 25
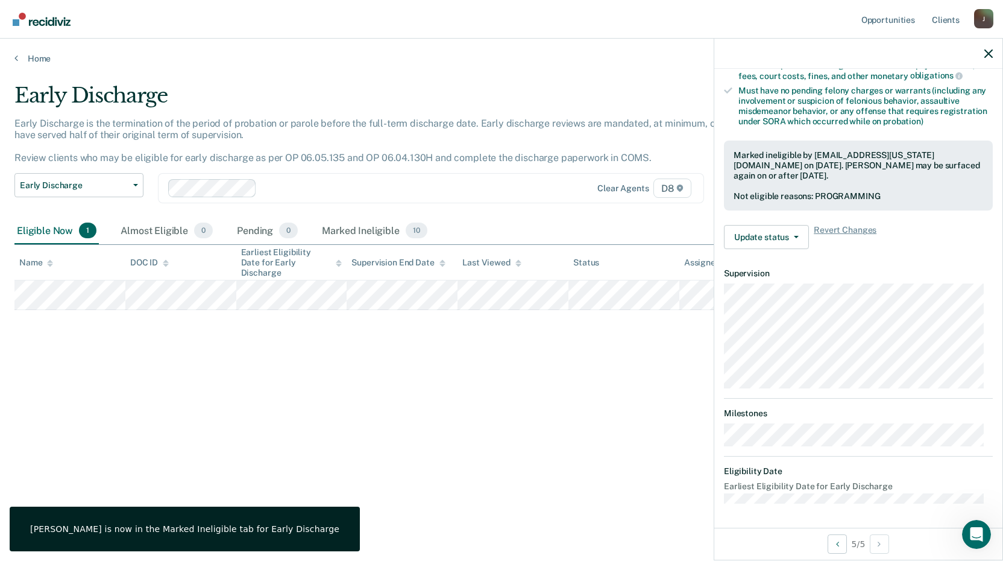
scroll to position [247, 0]
click at [195, 355] on div "Early Discharge Early Discharge is the termination of the period of probation o…" at bounding box center [501, 276] width 974 height 387
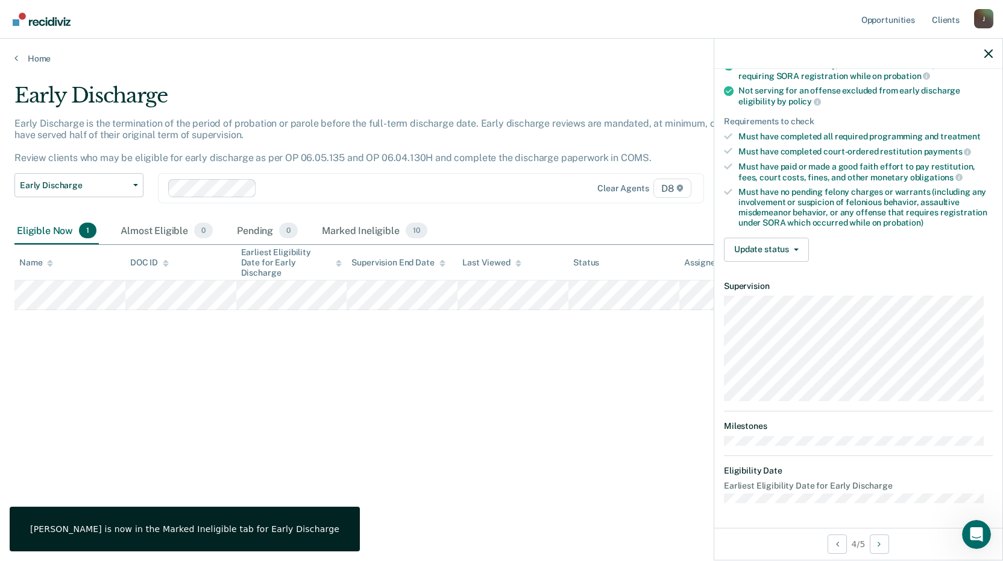
scroll to position [146, 0]
click at [795, 251] on button "Update status" at bounding box center [766, 251] width 85 height 24
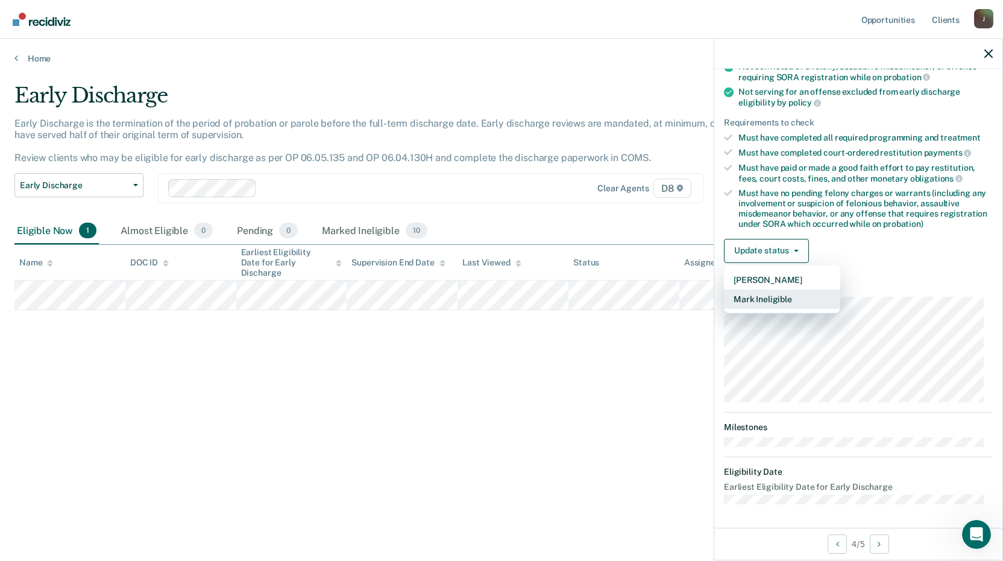
click at [791, 294] on button "Mark Ineligible" at bounding box center [782, 298] width 116 height 19
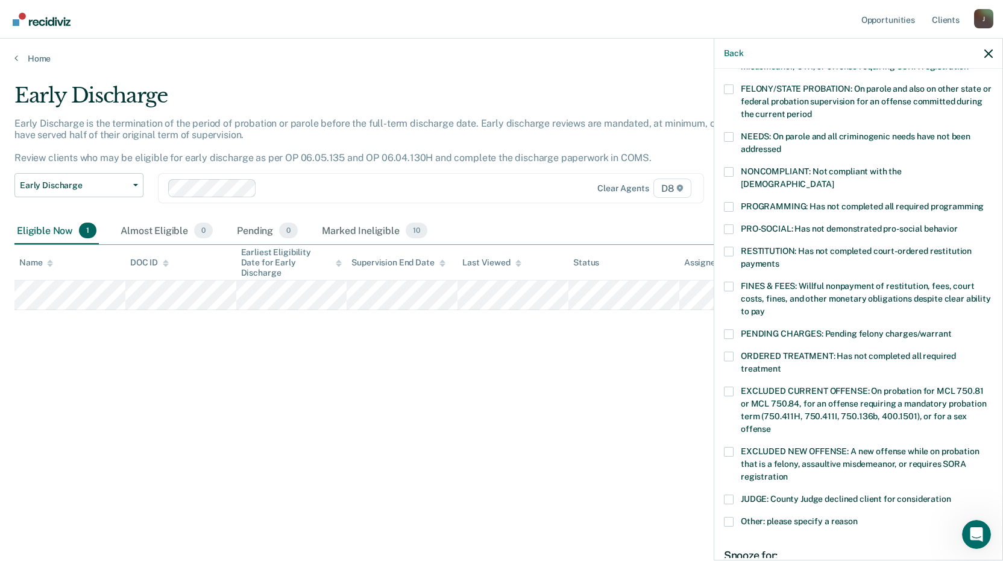
click at [731, 517] on span at bounding box center [729, 522] width 10 height 10
click at [858, 517] on input "Other: please specify a reason" at bounding box center [858, 517] width 0 height 0
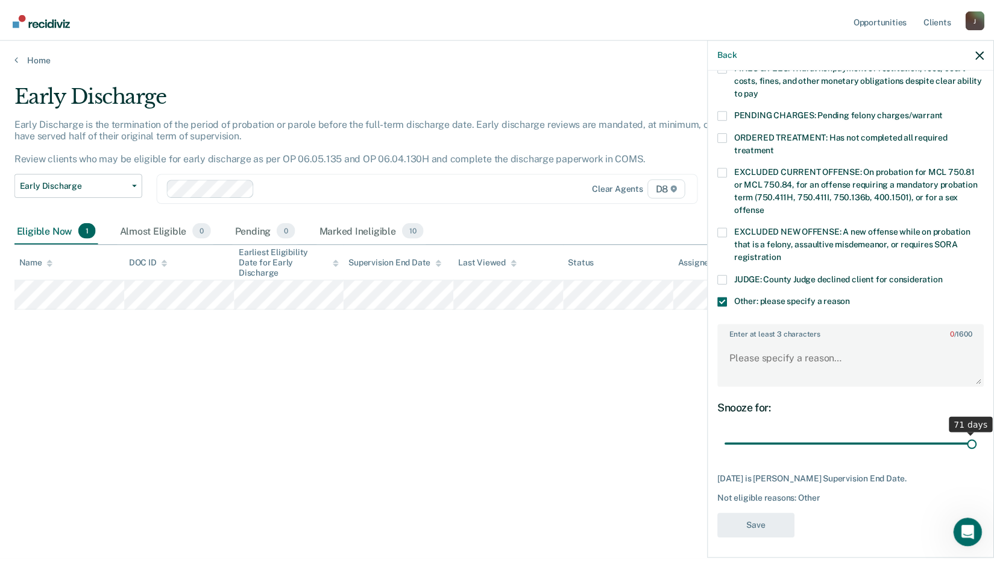
scroll to position [355, 0]
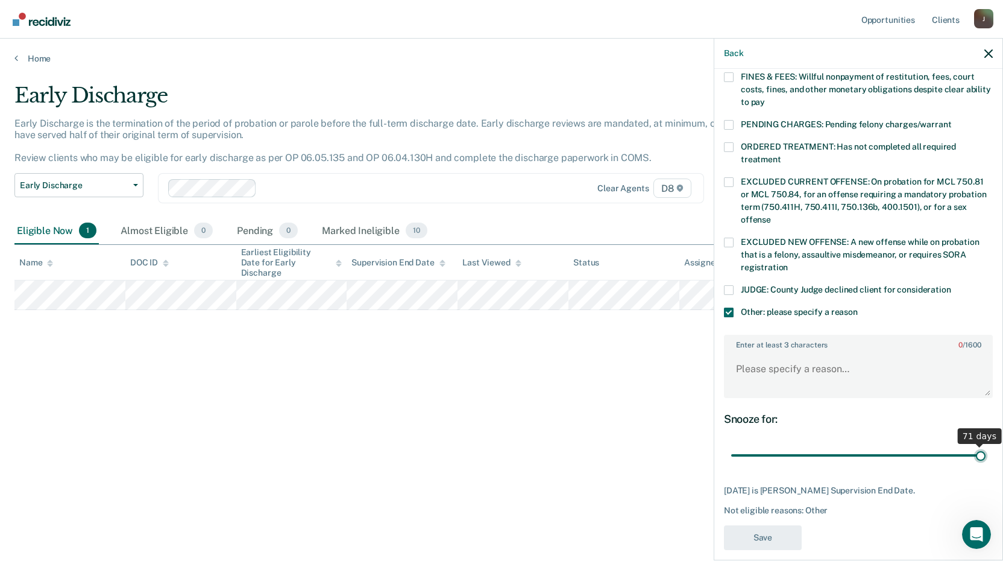
drag, startPoint x: 835, startPoint y: 434, endPoint x: 1007, endPoint y: 460, distance: 173.7
type input "71"
click at [986, 460] on input "range" at bounding box center [858, 455] width 254 height 21
click at [838, 357] on textarea "Enter at least 3 characters 0 / 1600" at bounding box center [858, 374] width 266 height 45
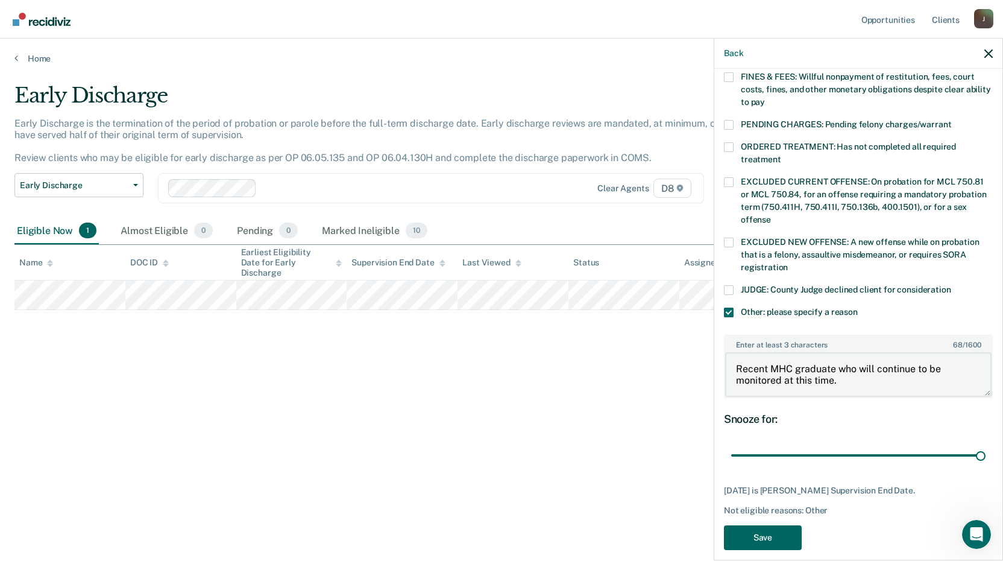
type textarea "Recent MHC graduate who will continue to be monitored at this time."
click at [773, 525] on button "Save" at bounding box center [763, 537] width 78 height 25
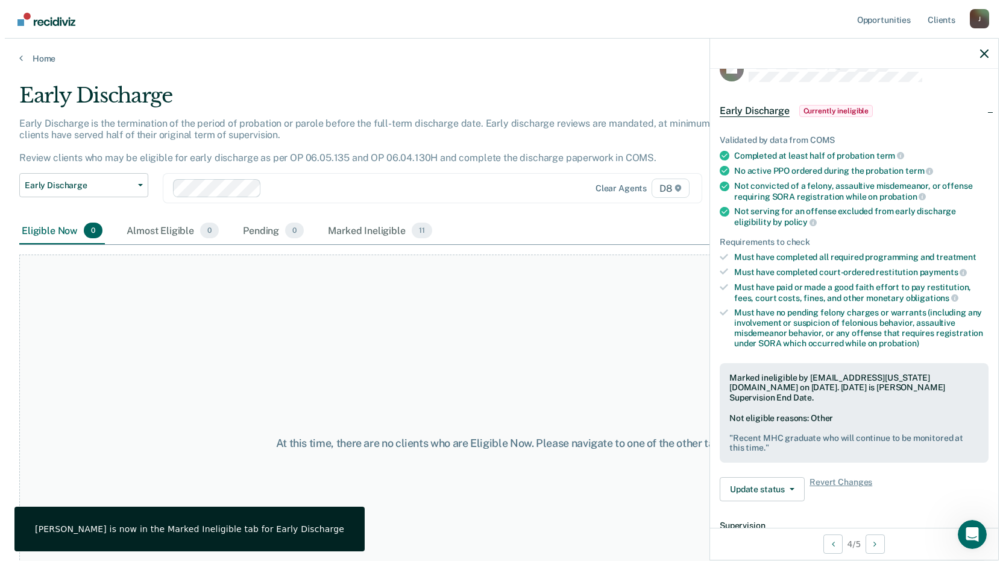
scroll to position [0, 0]
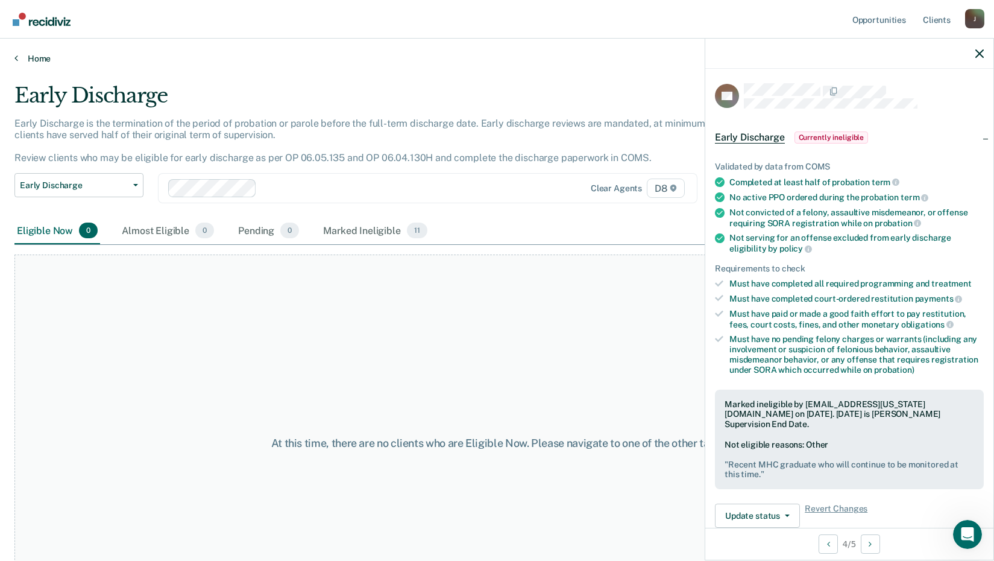
click at [29, 59] on link "Home" at bounding box center [496, 58] width 965 height 11
